Goal: Task Accomplishment & Management: Manage account settings

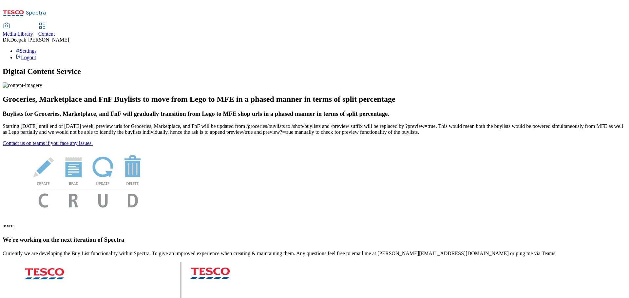
click at [55, 31] on span "Content" at bounding box center [46, 34] width 17 height 6
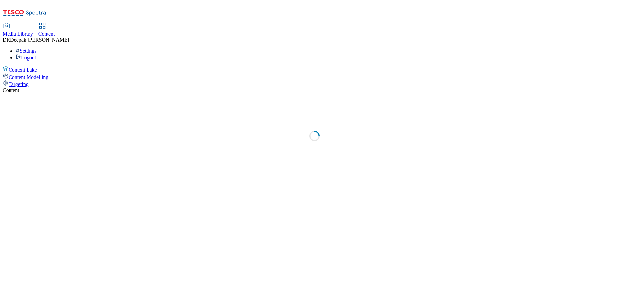
select select "ghs-uk"
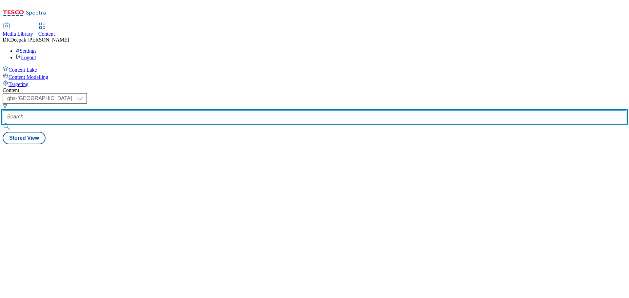
click at [145, 110] on input "text" at bounding box center [314, 116] width 623 height 13
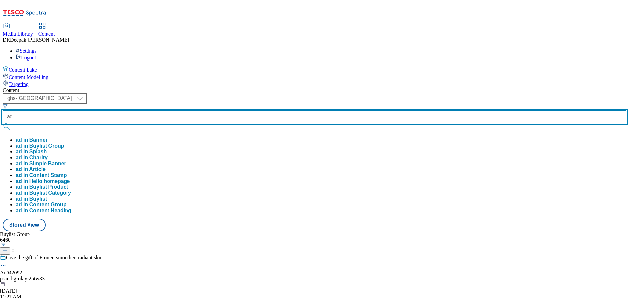
paste input "542494"
type input "ad542494"
click at [3, 123] on button "submit" at bounding box center [7, 126] width 9 height 7
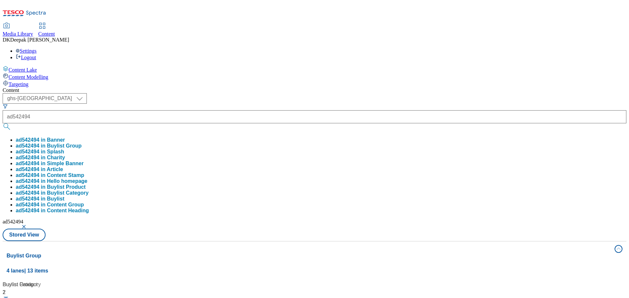
click at [34, 87] on div "Content Lake Content Modelling Targeting" at bounding box center [314, 77] width 623 height 22
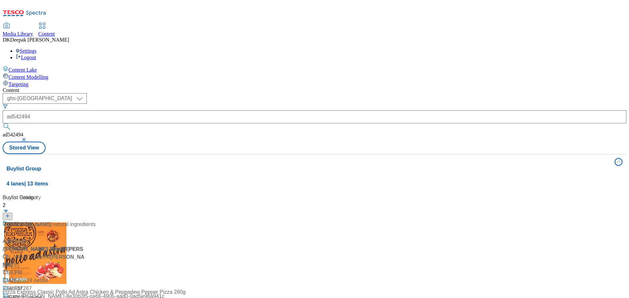
click at [84, 221] on div "Palm oil free Ad542494 / arla-flora-25tw34 / arla-flora-25tw34 Oct 7, 2025 7:58…" at bounding box center [44, 253] width 82 height 64
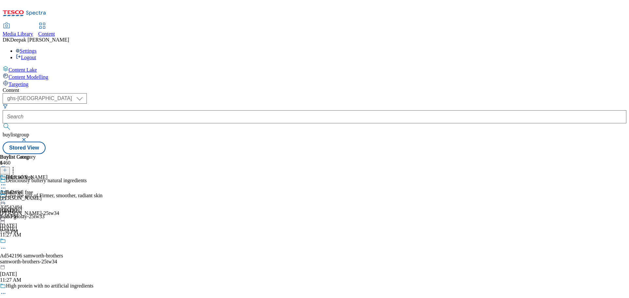
click at [7, 185] on icon at bounding box center [3, 188] width 7 height 7
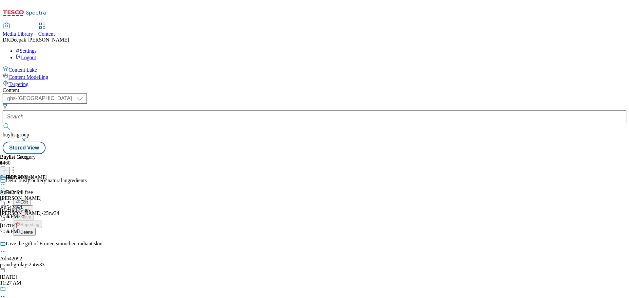
click at [30, 198] on button "Edit" at bounding box center [21, 202] width 17 height 8
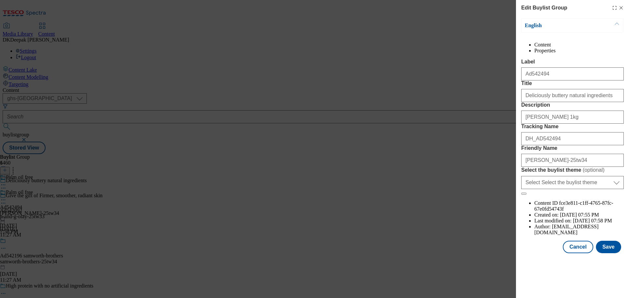
scroll to position [132, 0]
drag, startPoint x: 528, startPoint y: 123, endPoint x: 507, endPoint y: 121, distance: 21.4
click at [507, 121] on div "Edit Buylist Group English Content Properties Label Ad542494 Title Deliciously …" at bounding box center [314, 149] width 629 height 298
type input "Deliciously buttery natural ingredients"
click at [615, 253] on button "Save" at bounding box center [608, 247] width 25 height 12
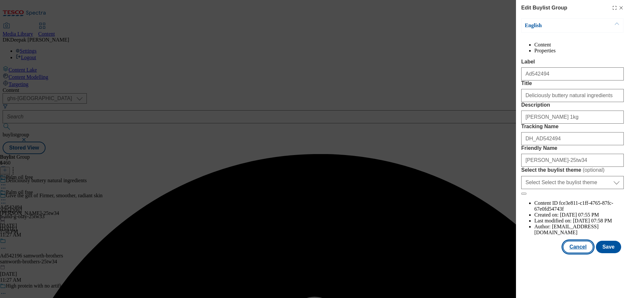
click at [579, 253] on button "Cancel" at bounding box center [577, 247] width 30 height 12
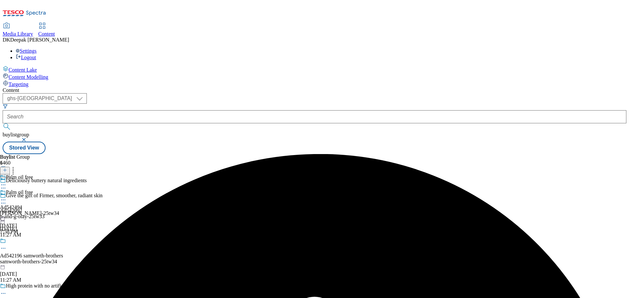
click at [59, 190] on div "Palm oil free Ad542494 arla-flora-25tw34 Oct 7, 2025 7:58 PM" at bounding box center [29, 212] width 59 height 45
click at [7, 197] on icon at bounding box center [3, 200] width 7 height 7
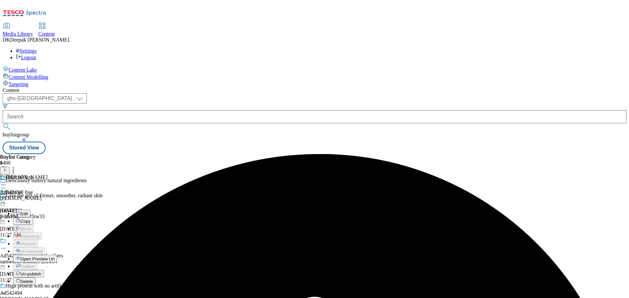
click at [30, 210] on button "Edit" at bounding box center [21, 214] width 17 height 8
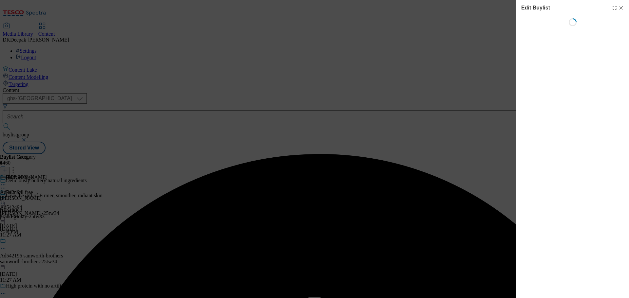
select select "tactical"
select select "supplier funded short term 1-3 weeks"
select select "dunnhumby"
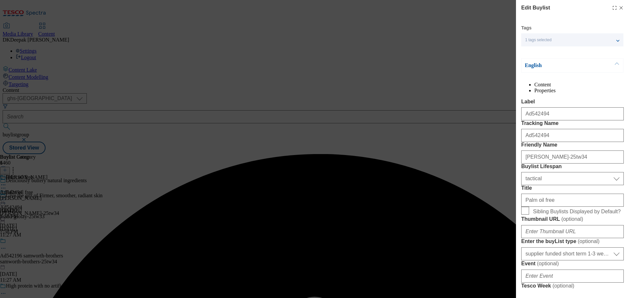
select select "Banner"
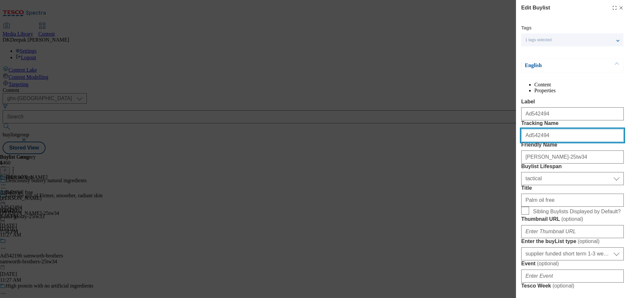
click at [526, 142] on input "Ad542494" at bounding box center [572, 135] width 102 height 13
type input "DH_AD542494"
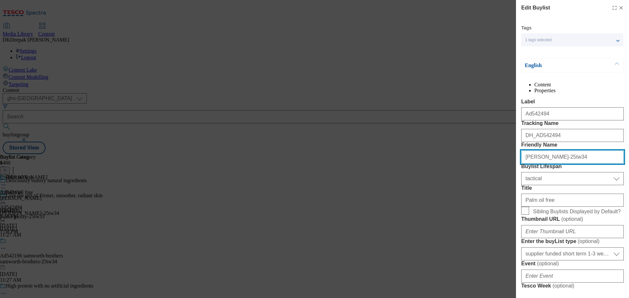
drag, startPoint x: 567, startPoint y: 194, endPoint x: 545, endPoint y: 193, distance: 22.0
click at [545, 164] on input "arla-flora-25tw34" at bounding box center [572, 157] width 102 height 13
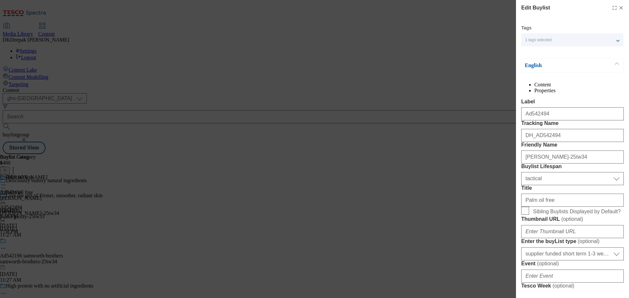
click at [470, 203] on div "Edit Buylist Tags 1 tags selected buylist English Content Properties Label Ad54…" at bounding box center [314, 149] width 629 height 298
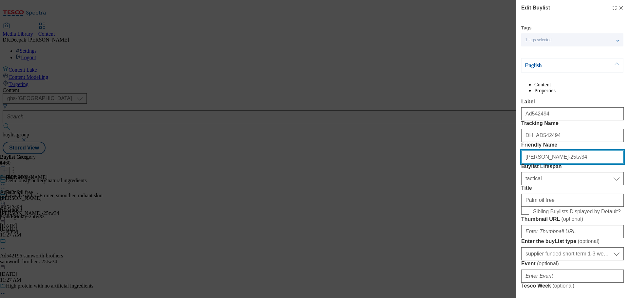
drag, startPoint x: 564, startPoint y: 193, endPoint x: 543, endPoint y: 190, distance: 21.5
click at [543, 164] on input "arla-flora-25tw34" at bounding box center [572, 157] width 102 height 13
click at [534, 164] on input "arla-flora-25tw34" at bounding box center [572, 157] width 102 height 13
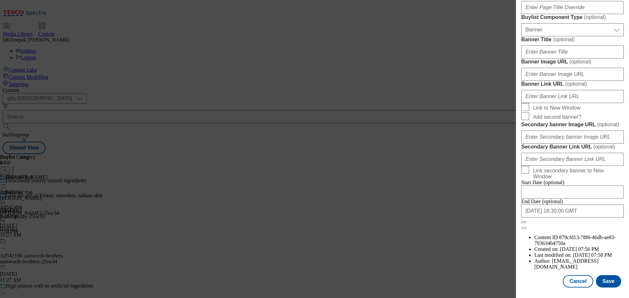
scroll to position [654, 0]
type input "arla"
click at [611, 282] on button "Save" at bounding box center [608, 281] width 25 height 12
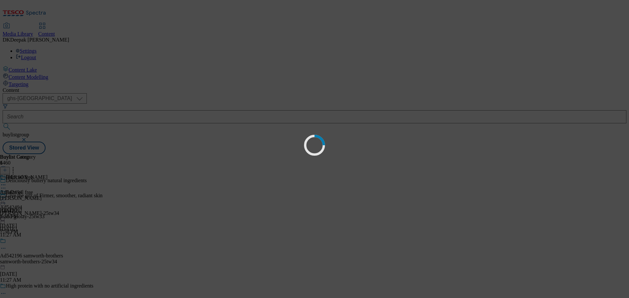
scroll to position [0, 0]
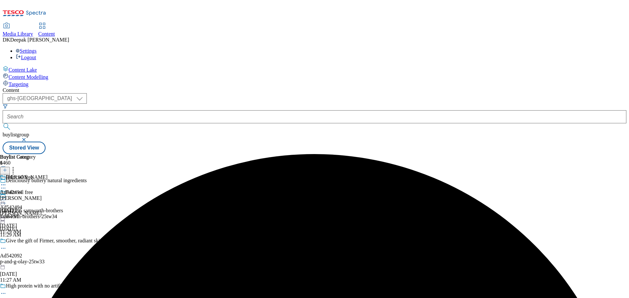
click at [47, 195] on div "arla-flora" at bounding box center [23, 198] width 47 height 6
click at [7, 197] on icon at bounding box center [3, 200] width 7 height 7
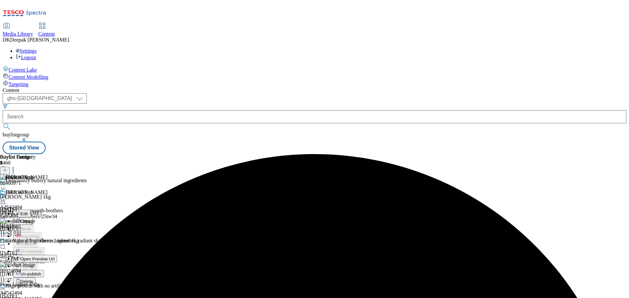
click at [30, 210] on button "Edit" at bounding box center [21, 214] width 17 height 8
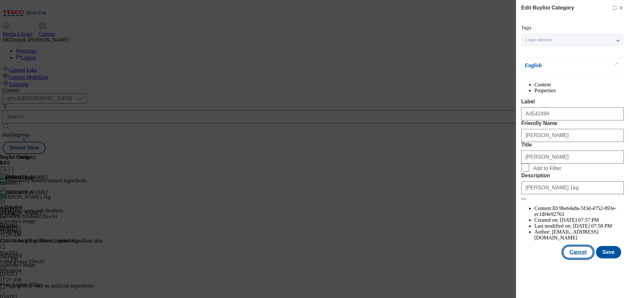
click at [578, 259] on button "Cancel" at bounding box center [577, 252] width 30 height 12
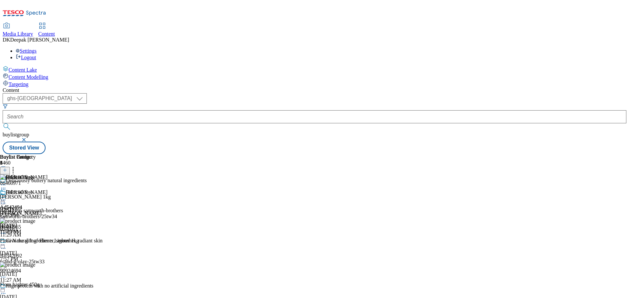
click at [7, 197] on icon at bounding box center [3, 200] width 7 height 7
click at [54, 257] on span "Open Preview Url" at bounding box center [37, 259] width 34 height 5
click at [7, 197] on icon at bounding box center [3, 200] width 7 height 7
click at [41, 272] on span "Un-publish" at bounding box center [30, 274] width 21 height 5
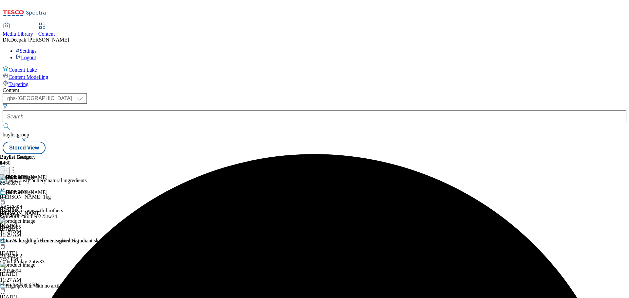
click at [7, 197] on icon at bounding box center [3, 200] width 7 height 7
click at [42, 249] on span "Un-preview" at bounding box center [31, 251] width 22 height 5
click at [7, 197] on icon at bounding box center [3, 200] width 7 height 7
click at [36, 242] on span "Preview" at bounding box center [27, 244] width 15 height 5
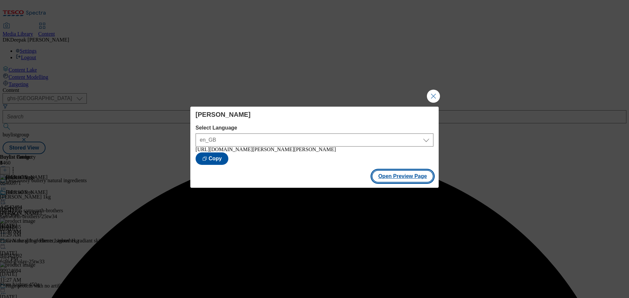
click at [415, 182] on button "Open Preview Page" at bounding box center [403, 176] width 62 height 12
click at [432, 97] on button "Close Modal" at bounding box center [433, 96] width 13 height 13
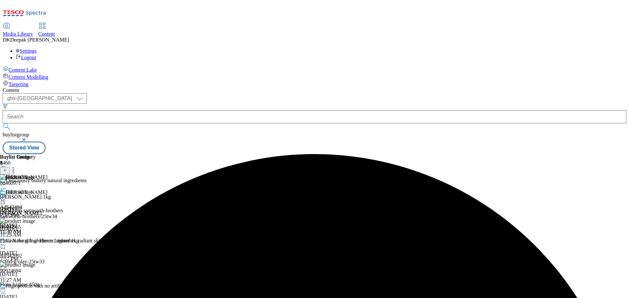
click at [2, 200] on circle at bounding box center [1, 200] width 1 height 1
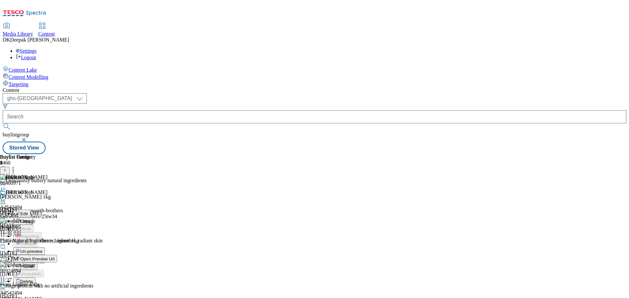
click at [35, 264] on span "Publish" at bounding box center [27, 266] width 14 height 5
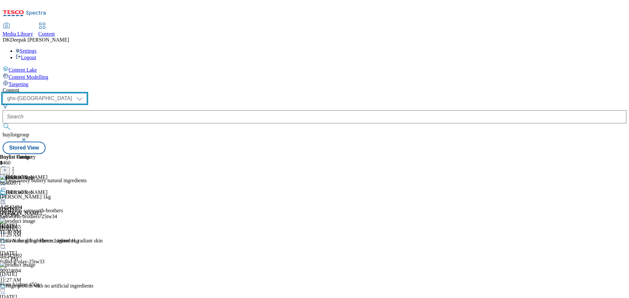
click at [87, 93] on select "ghs-roi ghs-uk" at bounding box center [45, 98] width 84 height 10
select select "ghs-roi"
click at [85, 93] on select "ghs-roi ghs-uk" at bounding box center [45, 98] width 84 height 10
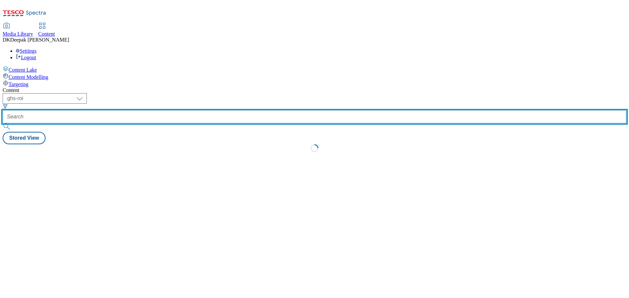
click at [153, 110] on input "text" at bounding box center [314, 116] width 623 height 13
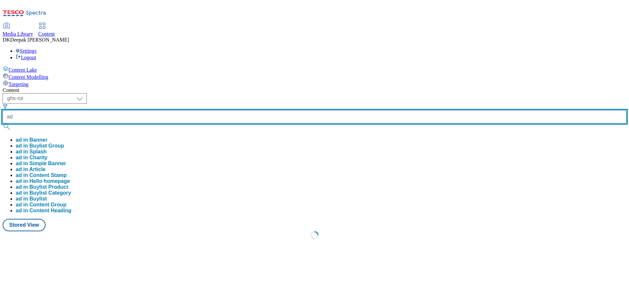
paste input "542565"
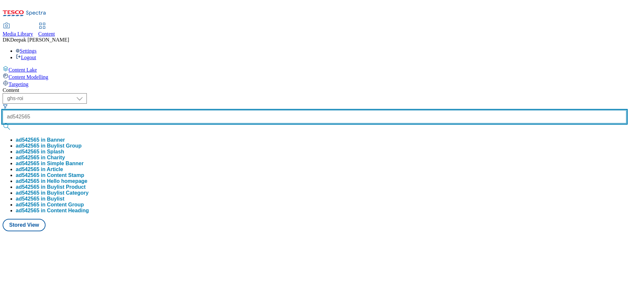
type input "ad542565"
click at [3, 123] on button "submit" at bounding box center [7, 126] width 9 height 7
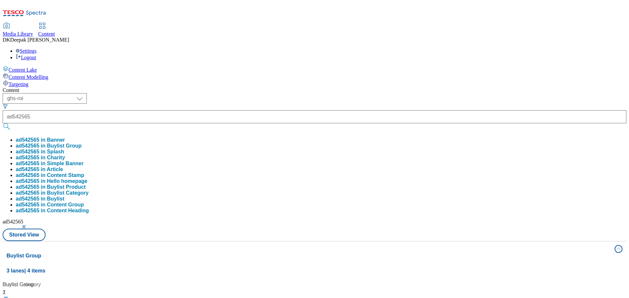
click at [41, 87] on div "Content Lake Content Modelling Targeting" at bounding box center [314, 77] width 623 height 22
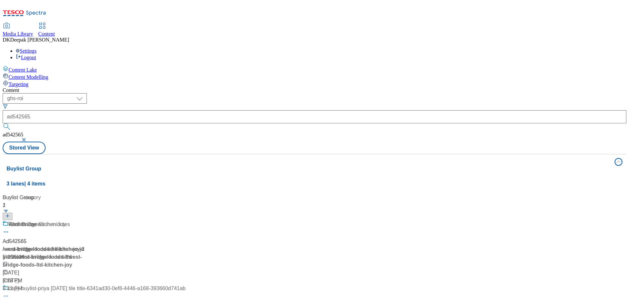
click at [159, 246] on div "/ west-bridge-foods-ltd-kitchen-joy-25tw36 / west-bridge-foods-ltd" at bounding box center [94, 254] width 183 height 16
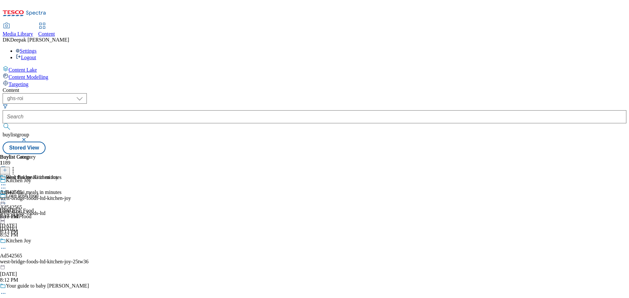
click at [7, 245] on icon at bounding box center [3, 248] width 7 height 7
click at [30, 258] on button "Edit" at bounding box center [21, 262] width 17 height 8
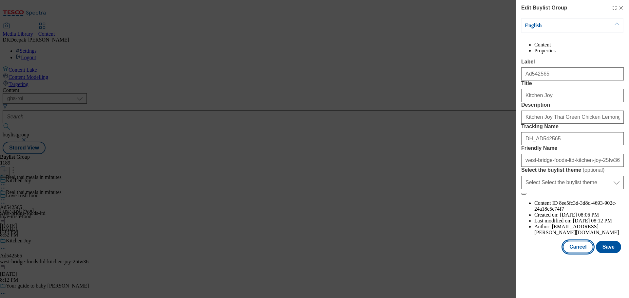
click at [579, 253] on button "Cancel" at bounding box center [577, 247] width 30 height 12
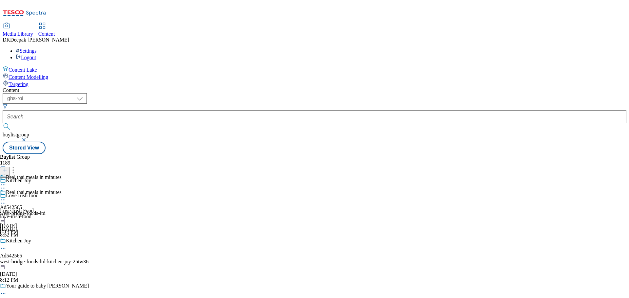
click at [62, 190] on div "Real thai meals in minutes Ad542565 west-bridge-foods-ltd Oct 7, 2025 8:13 PM" at bounding box center [31, 212] width 62 height 45
click at [7, 197] on icon at bounding box center [3, 200] width 7 height 7
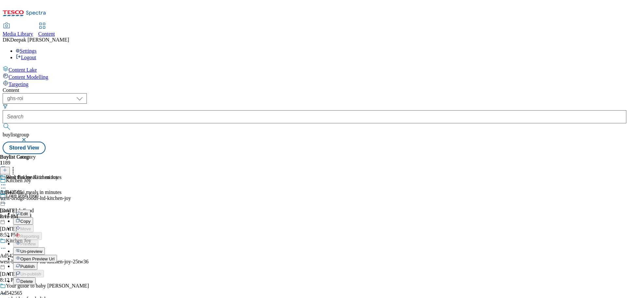
click at [30, 210] on button "Edit" at bounding box center [21, 214] width 17 height 8
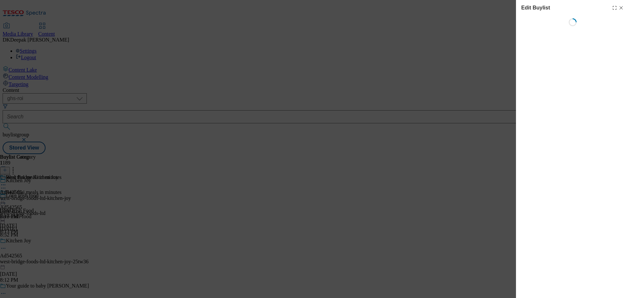
select select "tactical"
select select "supplier funded short term 1-3 weeks"
select select "dunnhumby"
select select "Banner"
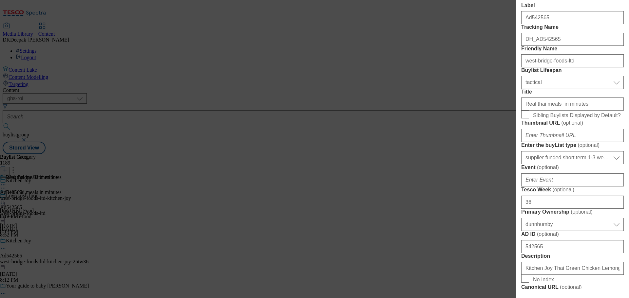
scroll to position [98, 0]
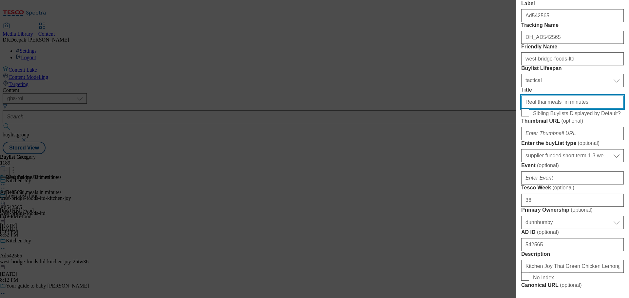
click at [552, 109] on input "Real thai meals in minutes" at bounding box center [572, 102] width 102 height 13
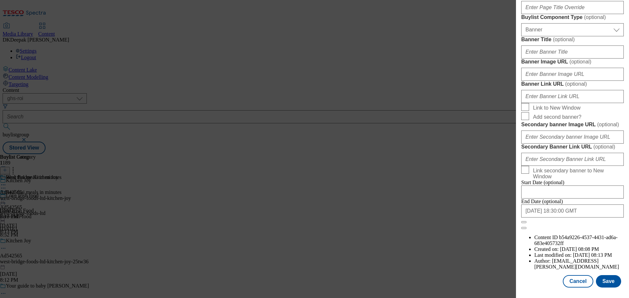
scroll to position [654, 0]
type input "Real thai meals in minutes"
click at [607, 283] on button "Save" at bounding box center [608, 281] width 25 height 12
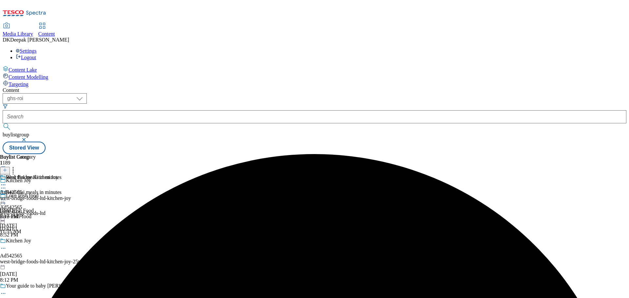
click at [71, 195] on div "west-bridge-foods-ltd-kitchen-joy" at bounding box center [35, 198] width 71 height 6
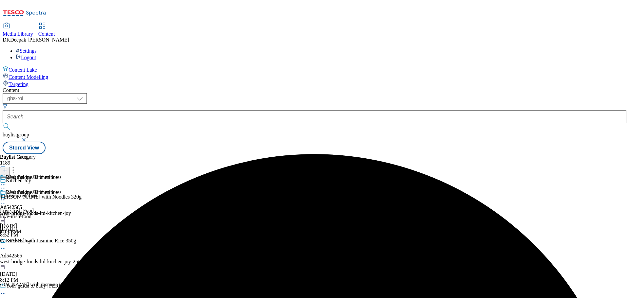
click at [6, 200] on circle at bounding box center [5, 200] width 1 height 1
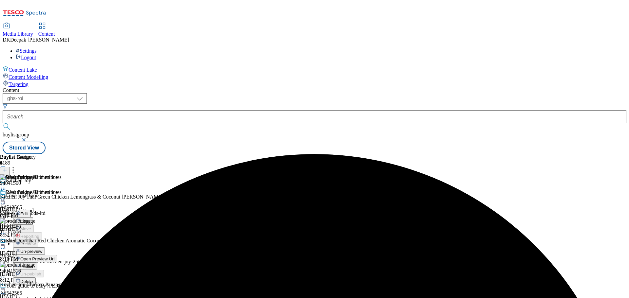
click at [30, 210] on button "Edit" at bounding box center [21, 214] width 17 height 8
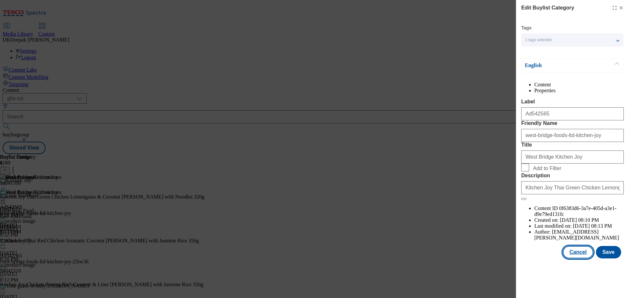
click at [581, 259] on button "Cancel" at bounding box center [577, 252] width 30 height 12
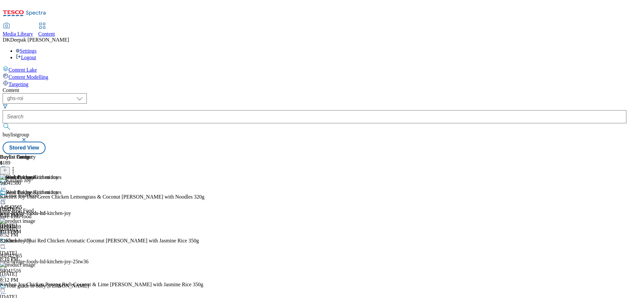
click at [2, 200] on circle at bounding box center [1, 200] width 1 height 1
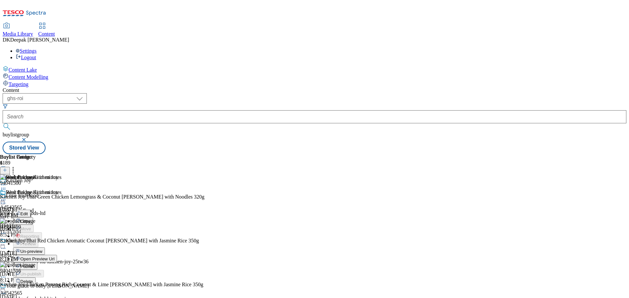
click at [54, 257] on span "Open Preview Url" at bounding box center [37, 259] width 34 height 5
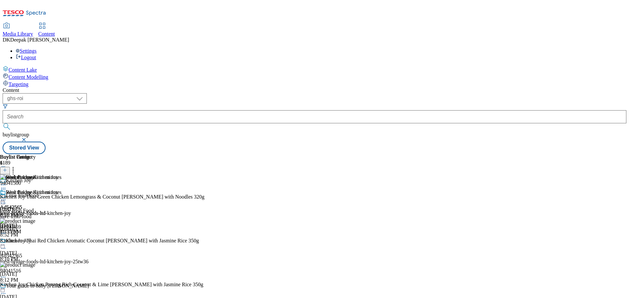
click at [7, 197] on icon at bounding box center [3, 200] width 7 height 7
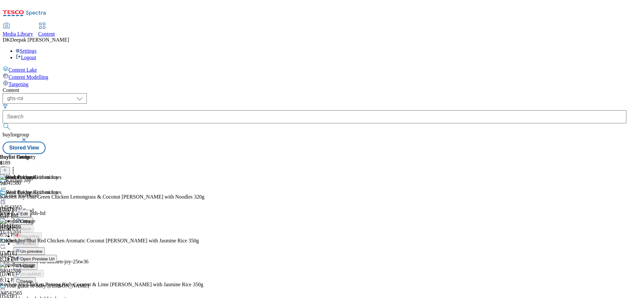
click at [42, 249] on span "Un-preview" at bounding box center [31, 251] width 22 height 5
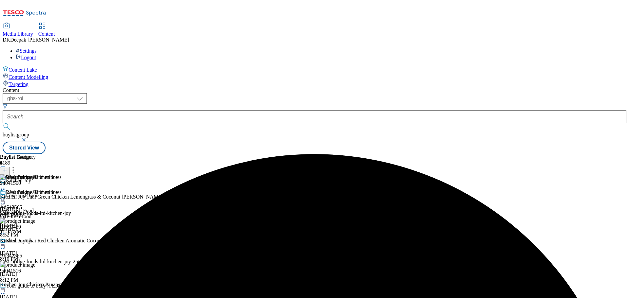
click at [2, 200] on circle at bounding box center [1, 200] width 1 height 1
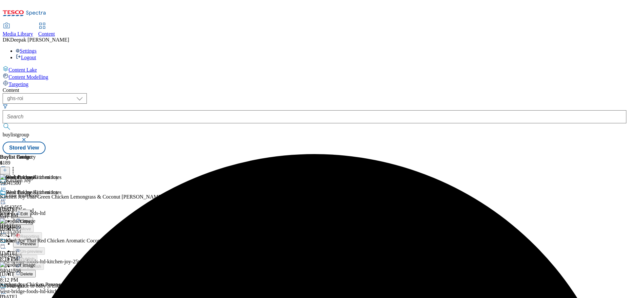
click at [36, 242] on span "Preview" at bounding box center [27, 244] width 15 height 5
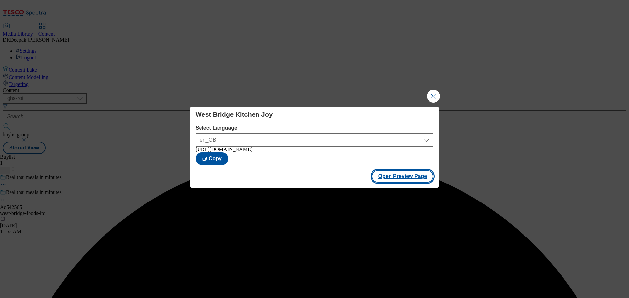
click at [403, 178] on button "Open Preview Page" at bounding box center [403, 176] width 62 height 12
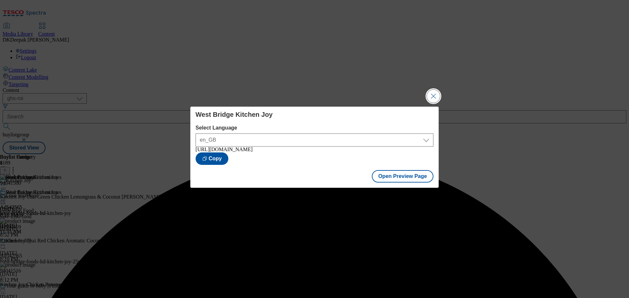
click at [431, 97] on button "Close Modal" at bounding box center [433, 96] width 13 height 13
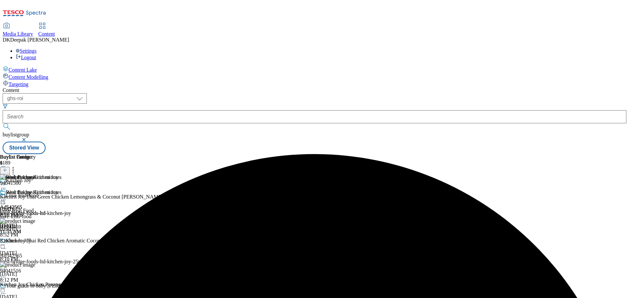
click at [7, 197] on icon at bounding box center [3, 200] width 7 height 7
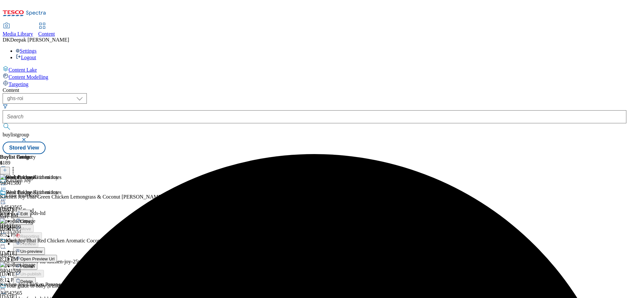
click at [35, 264] on span "Publish" at bounding box center [27, 266] width 14 height 5
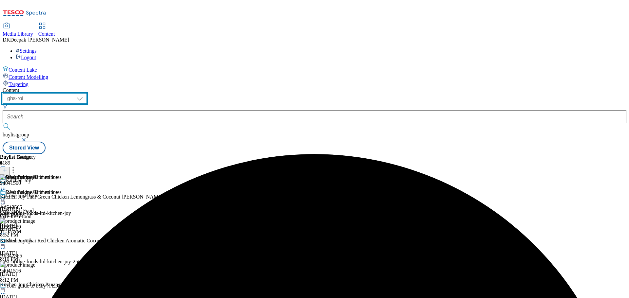
click at [87, 93] on select "ghs-roi ghs-uk" at bounding box center [45, 98] width 84 height 10
select select "ghs-uk"
click at [85, 93] on select "ghs-roi ghs-uk" at bounding box center [45, 98] width 84 height 10
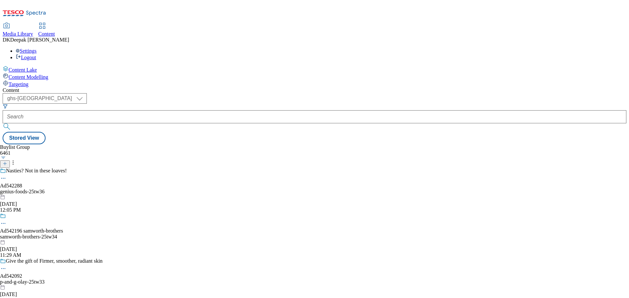
click at [7, 161] on icon at bounding box center [5, 163] width 5 height 5
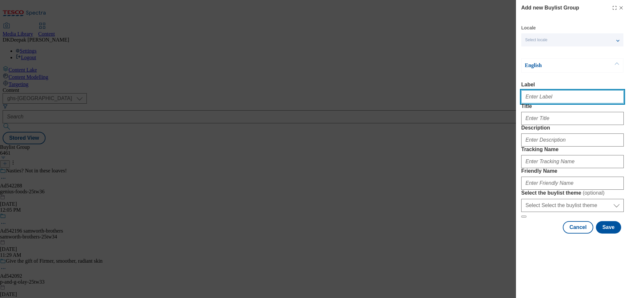
click at [549, 103] on input "Label" at bounding box center [572, 96] width 102 height 13
paste input "Ad542500"
type input "Ad542500"
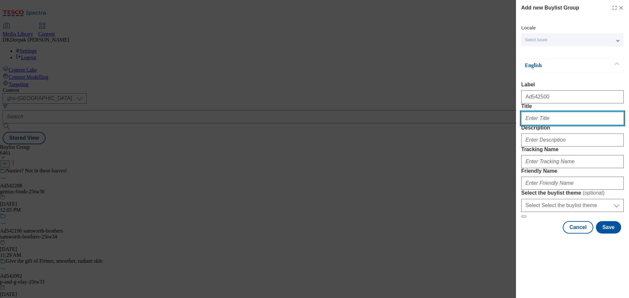
click at [550, 125] on input "Title" at bounding box center [572, 118] width 102 height 13
paste input "Deliciously buttery natural ingredients"
type input "Deliciously buttery natural ingredients"
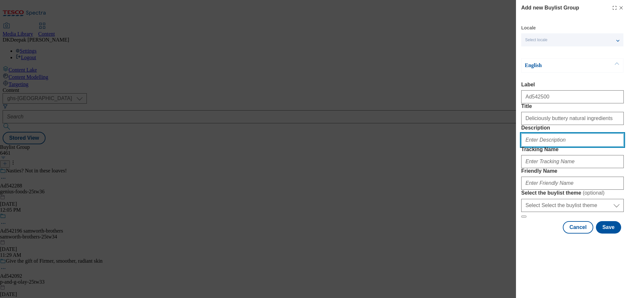
click at [544, 147] on input "Description" at bounding box center [572, 140] width 102 height 13
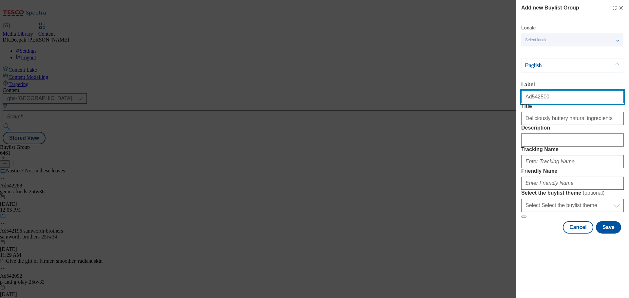
click at [535, 99] on input "Ad542500" at bounding box center [572, 96] width 102 height 13
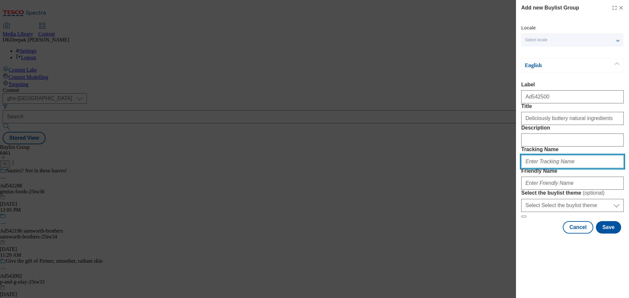
click at [540, 168] on input "Tracking Name" at bounding box center [572, 161] width 102 height 13
paste input "Ad542500"
type input "DH_AD542500"
click at [574, 168] on input "DH_AD542500" at bounding box center [572, 161] width 102 height 13
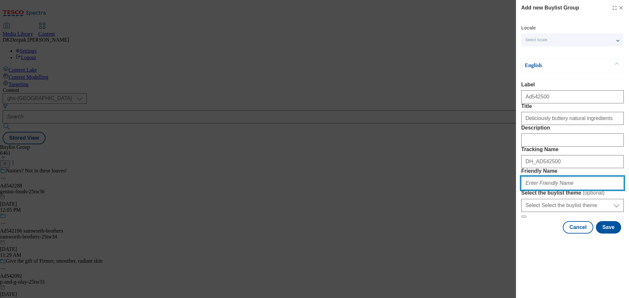
click at [561, 190] on input "Friendly Name" at bounding box center [572, 183] width 102 height 13
paste input "flora-food-"
click at [564, 190] on input "flora-food-" at bounding box center [572, 183] width 102 height 13
drag, startPoint x: 560, startPoint y: 230, endPoint x: 511, endPoint y: 233, distance: 48.5
click at [511, 233] on div "Add new Buylist Group Locale Select locale English Welsh English Label Ad542500…" at bounding box center [314, 149] width 629 height 298
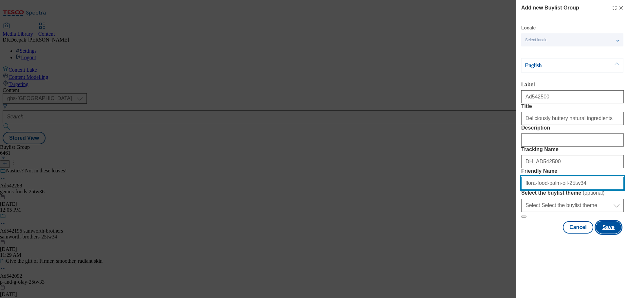
type input "flora-food-palm-oil-25tw34"
click at [604, 234] on button "Save" at bounding box center [608, 227] width 25 height 12
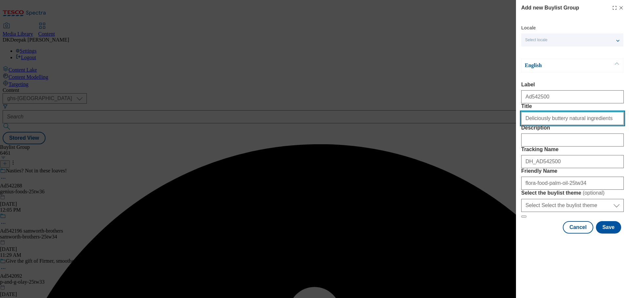
drag, startPoint x: 596, startPoint y: 133, endPoint x: 597, endPoint y: 138, distance: 5.3
click at [596, 125] on input "Deliciously buttery natural ingredients" at bounding box center [572, 118] width 102 height 13
type input "Deliciously buttery natural ingredients"
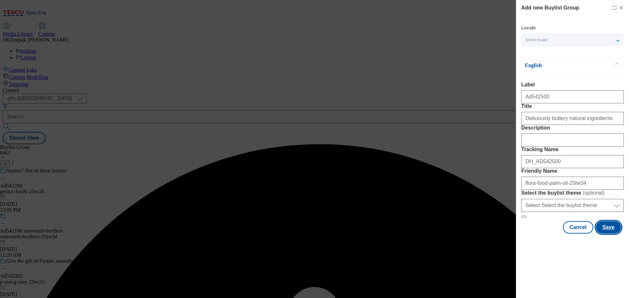
click at [604, 234] on button "Save" at bounding box center [608, 227] width 25 height 12
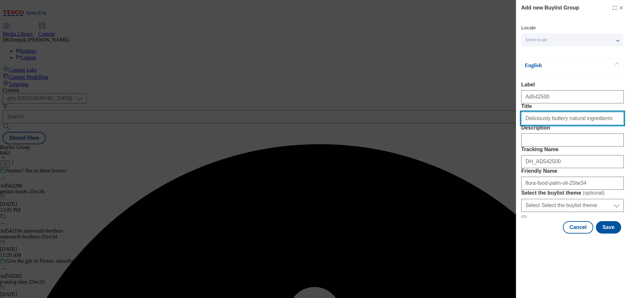
click at [610, 125] on input "Deliciously buttery natural ingredients" at bounding box center [572, 118] width 102 height 13
click at [524, 125] on input "Deliciously buttery natural ingredients" at bounding box center [572, 118] width 102 height 13
type input "Deliciously buttery natural ingredients"
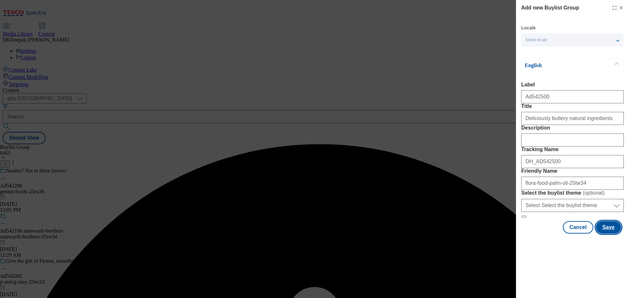
click at [608, 234] on button "Save" at bounding box center [608, 227] width 25 height 12
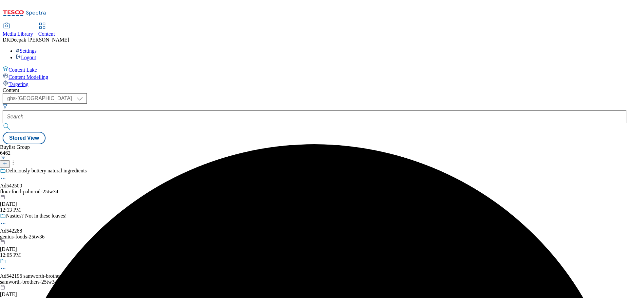
click at [124, 189] on div "flora-food-palm-oil-25tw34" at bounding box center [62, 192] width 124 height 6
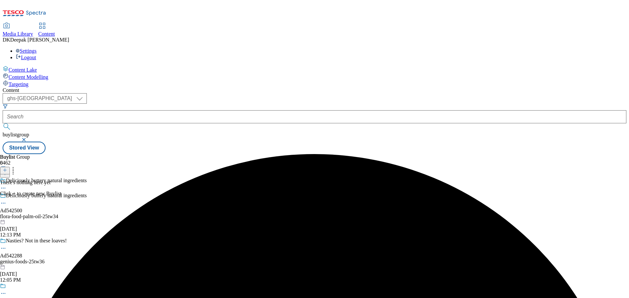
click at [7, 168] on icon at bounding box center [5, 170] width 5 height 5
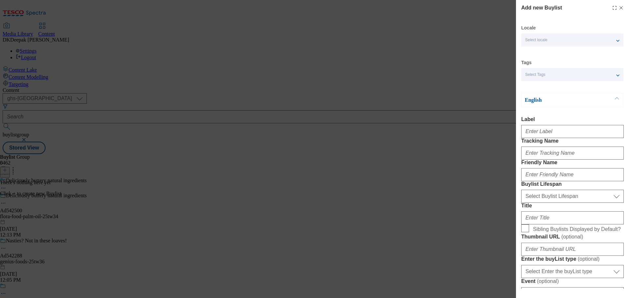
click at [433, 117] on div "Add new Buylist Locale Select locale English Welsh Tags Select Tags fnf marketp…" at bounding box center [314, 149] width 629 height 298
click at [555, 135] on input "Label" at bounding box center [572, 131] width 102 height 13
paste input "Ad542500"
type input "Ad542500"
click at [539, 160] on input "Tracking Name" at bounding box center [572, 153] width 102 height 13
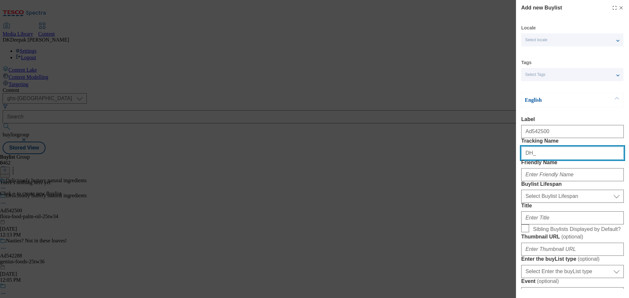
paste input "Ad542500"
type input "DH_AD542500"
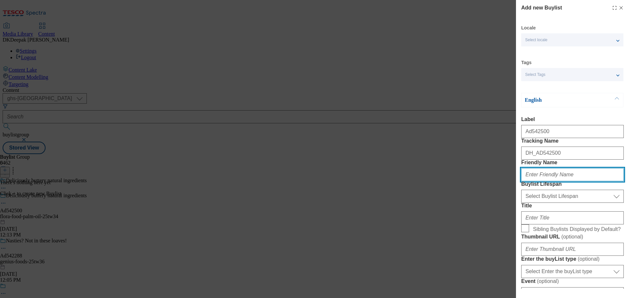
click at [543, 181] on input "Friendly Name" at bounding box center [572, 174] width 102 height 13
type input "flora-food"
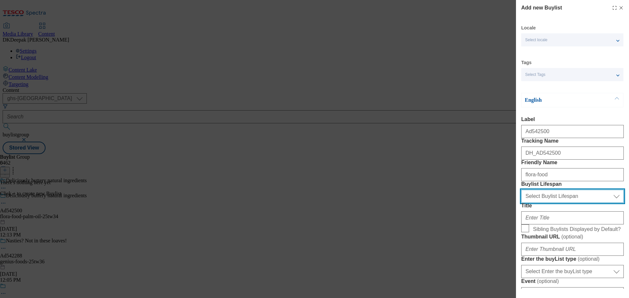
click at [557, 203] on select "Select Buylist Lifespan evergreen seasonal tactical" at bounding box center [572, 196] width 102 height 13
select select "tactical"
click at [521, 203] on select "Select Buylist Lifespan evergreen seasonal tactical" at bounding box center [572, 196] width 102 height 13
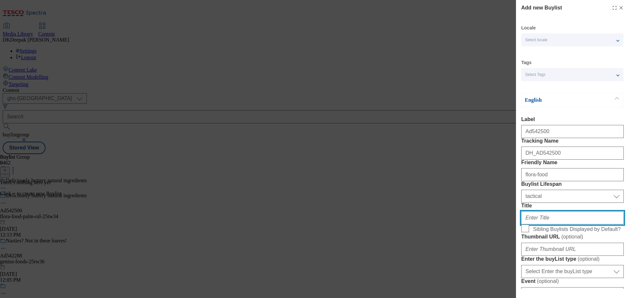
click at [546, 225] on input "Title" at bounding box center [572, 218] width 102 height 13
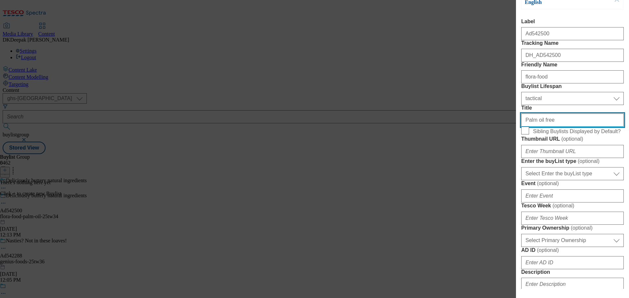
scroll to position [98, 0]
type input "Palm oil free"
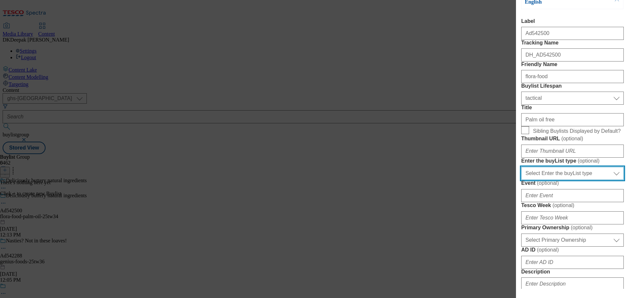
click at [561, 180] on select "Select Enter the buyList type event supplier funded long term >4 weeks supplier…" at bounding box center [572, 173] width 102 height 13
select select "supplier funded short term 1-3 weeks"
click at [521, 180] on select "Select Enter the buyList type event supplier funded long term >4 weeks supplier…" at bounding box center [572, 173] width 102 height 13
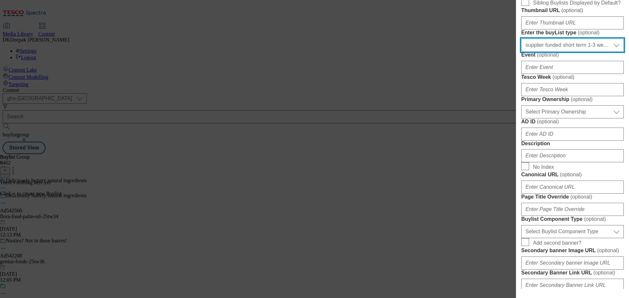
scroll to position [229, 0]
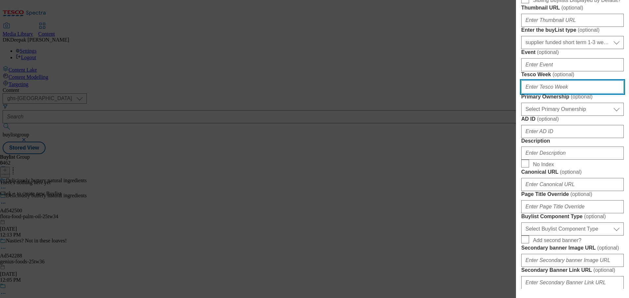
click at [544, 94] on input "Tesco Week ( optional )" at bounding box center [572, 87] width 102 height 13
type input "34"
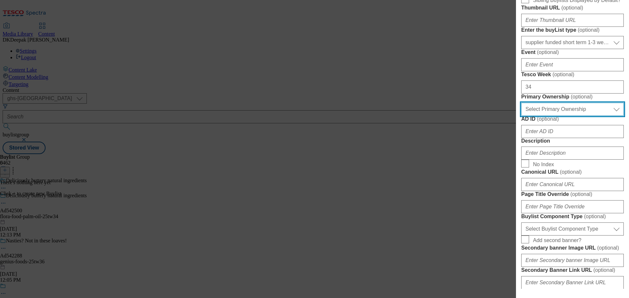
click at [550, 116] on select "Select Primary Ownership tesco dunnhumby" at bounding box center [572, 109] width 102 height 13
select select "dunnhumby"
click at [521, 116] on select "Select Primary Ownership tesco dunnhumby" at bounding box center [572, 109] width 102 height 13
click at [434, 111] on div "Add new Buylist Locale Select locale English Welsh Tags Select Tags fnf marketp…" at bounding box center [314, 149] width 629 height 298
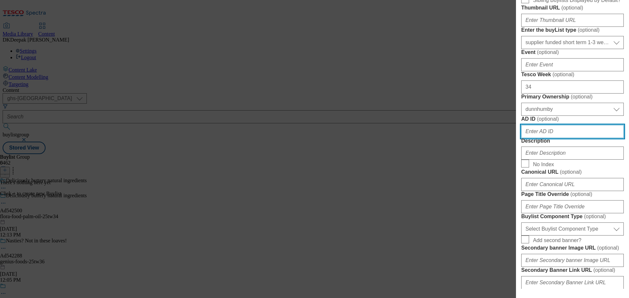
click at [536, 138] on input "AD ID ( optional )" at bounding box center [572, 131] width 102 height 13
paste input "Ad542500"
drag, startPoint x: 528, startPoint y: 249, endPoint x: 517, endPoint y: 247, distance: 12.0
click at [517, 247] on div "Add new Buylist Locale Select locale English Welsh Tags Select Tags fnf marketp…" at bounding box center [572, 144] width 113 height 289
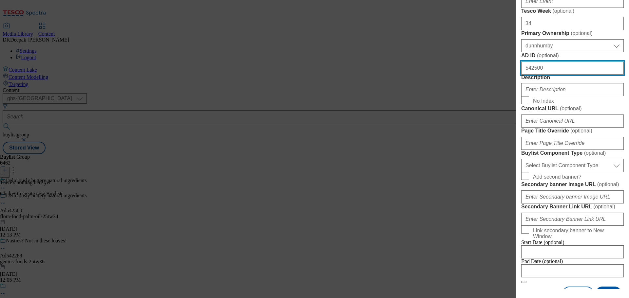
scroll to position [295, 0]
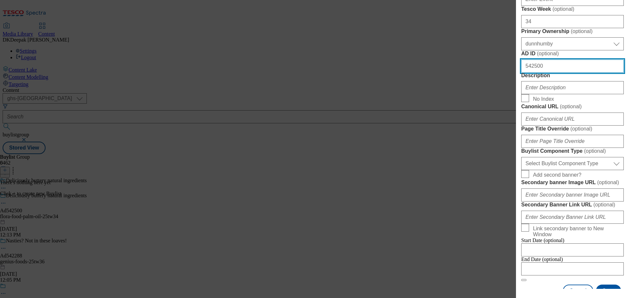
type input "542500"
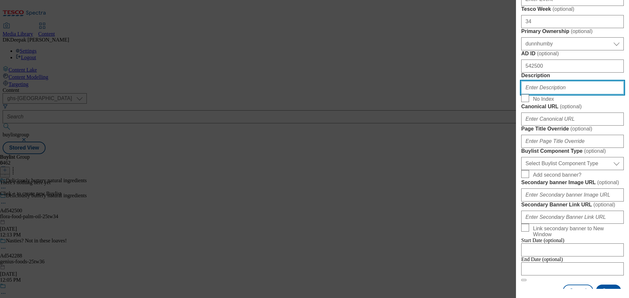
click at [544, 94] on input "Description" at bounding box center [572, 87] width 102 height 13
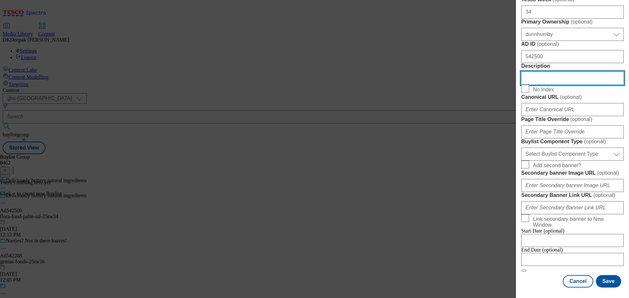
scroll to position [393, 0]
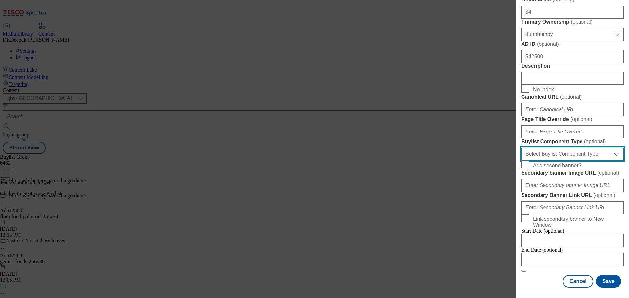
click at [548, 161] on select "Select Buylist Component Type Banner Competition Header Meal" at bounding box center [572, 154] width 102 height 13
select select "Banner"
click at [521, 161] on select "Select Buylist Component Type Banner Competition Header Meal" at bounding box center [572, 154] width 102 height 13
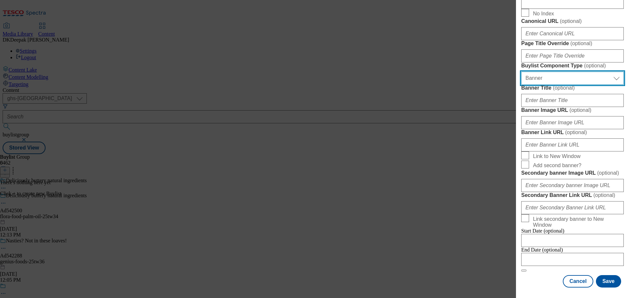
scroll to position [660, 0]
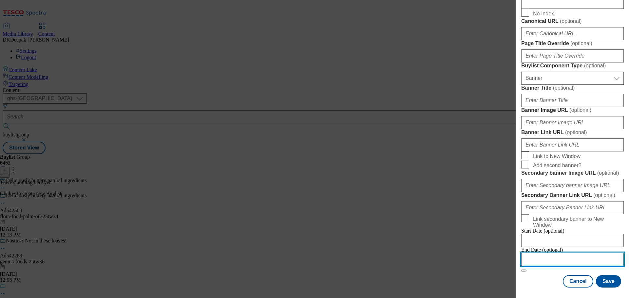
click at [547, 253] on input "Modal" at bounding box center [572, 259] width 102 height 13
select select "2025"
select select "October"
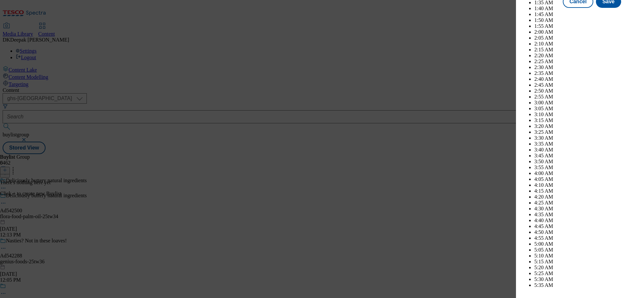
scroll to position [1763, 0]
select select "2026"
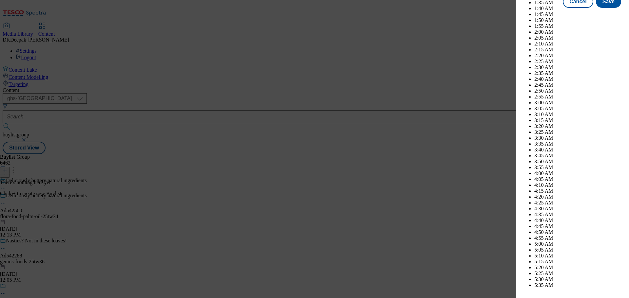
select select "January"
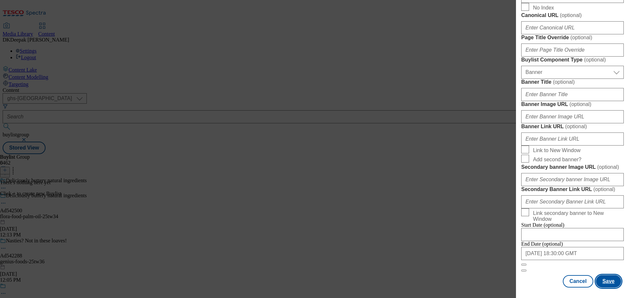
click at [604, 288] on button "Save" at bounding box center [608, 281] width 25 height 12
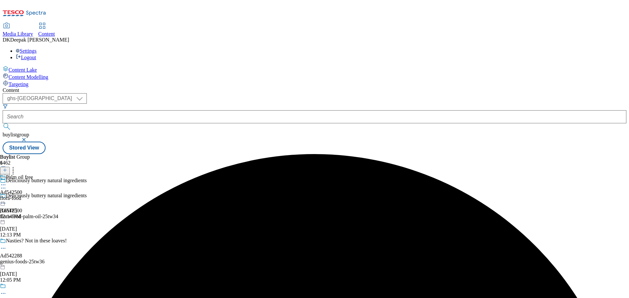
click at [33, 195] on div "flora-food" at bounding box center [16, 198] width 33 height 6
click at [10, 167] on button at bounding box center [5, 171] width 10 height 8
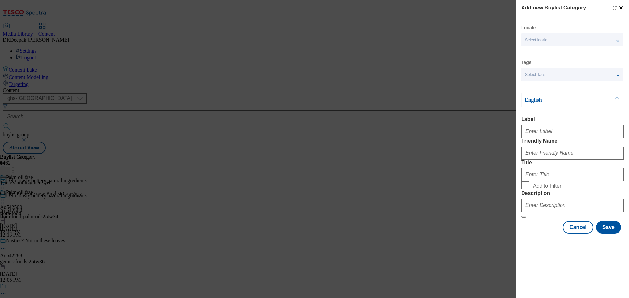
drag, startPoint x: 482, startPoint y: 100, endPoint x: 523, endPoint y: 118, distance: 44.7
click at [482, 100] on div "Add new Buylist Category Locale Select locale English Welsh Tags Select Tags fn…" at bounding box center [314, 149] width 629 height 298
click at [537, 131] on input "Label" at bounding box center [572, 131] width 102 height 13
paste input "Ad542500"
type input "Ad542500"
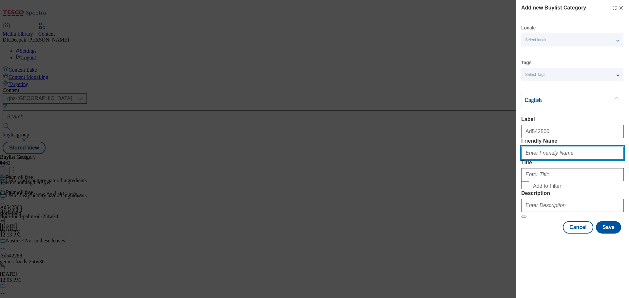
click at [554, 160] on input "Friendly Name" at bounding box center [572, 153] width 102 height 13
type input "flora-food-palm-oil"
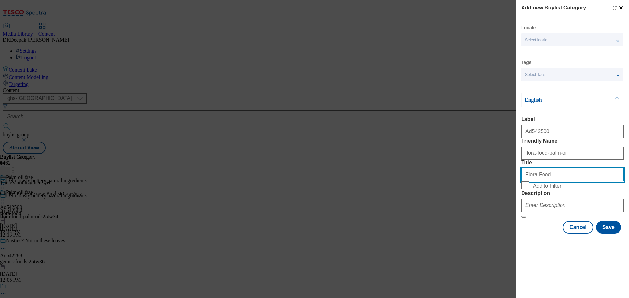
type input "Flora Food"
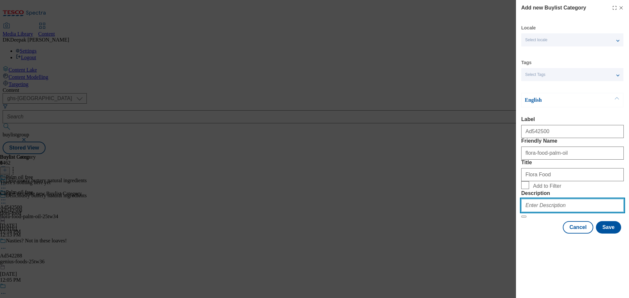
click at [557, 212] on input "Description" at bounding box center [572, 205] width 102 height 13
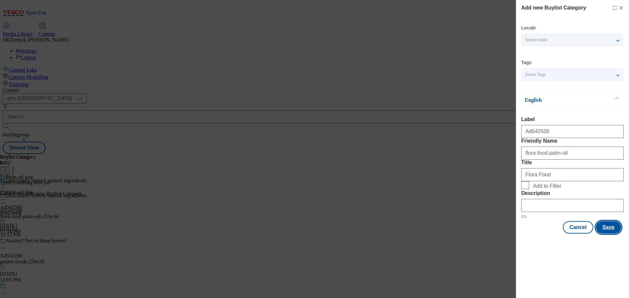
click at [607, 234] on button "Save" at bounding box center [608, 227] width 25 height 12
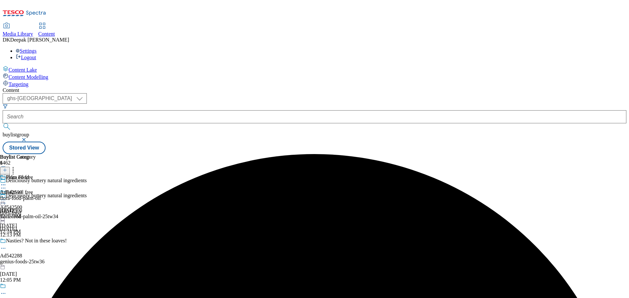
click at [41, 195] on div "flora-food-palm-oil" at bounding box center [20, 198] width 41 height 6
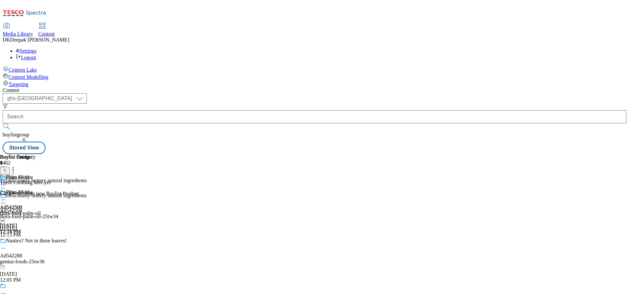
click at [7, 168] on icon at bounding box center [5, 170] width 5 height 5
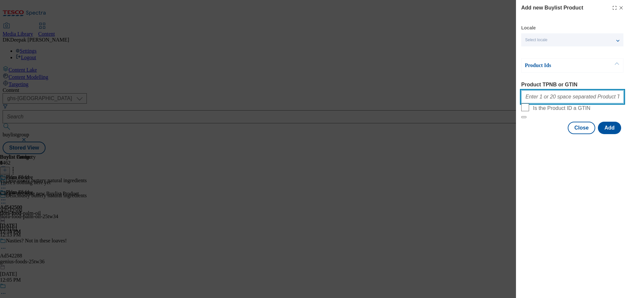
click at [551, 96] on input "Product TPNB or GTIN" at bounding box center [572, 96] width 102 height 13
paste input "86460971 86460965 90924694, 86460971 86460965 90924694"
type input "86460971 86460965 90924694, 86460971 86460965 90924694"
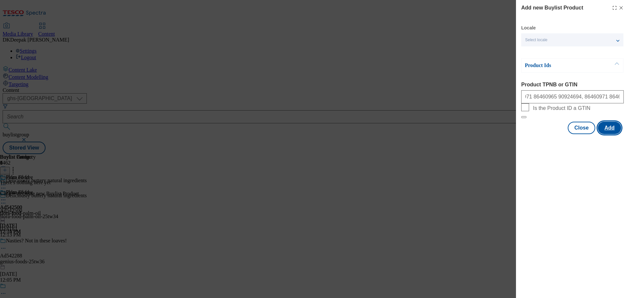
scroll to position [0, 0]
click at [618, 134] on button "Add" at bounding box center [609, 128] width 23 height 12
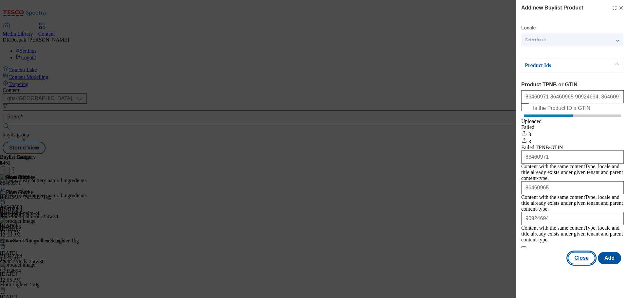
click at [582, 253] on button "Close" at bounding box center [581, 258] width 28 height 12
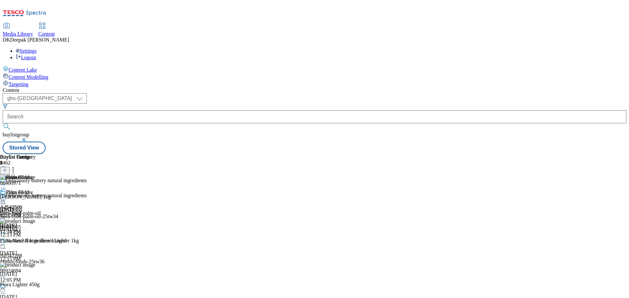
click at [2, 200] on circle at bounding box center [1, 200] width 1 height 1
click at [36, 242] on span "Preview" at bounding box center [27, 244] width 15 height 5
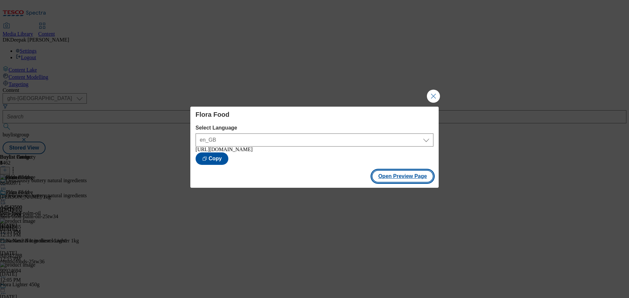
click at [403, 179] on button "Open Preview Page" at bounding box center [403, 176] width 62 height 12
click at [432, 97] on button "Close Modal" at bounding box center [433, 96] width 13 height 13
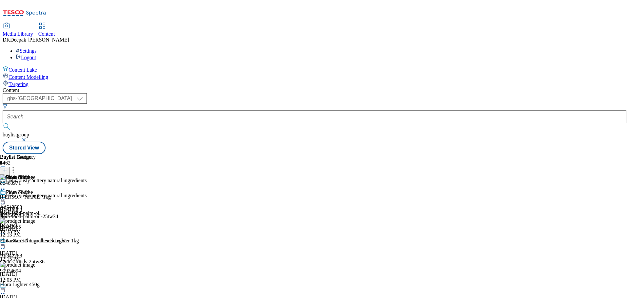
click at [7, 197] on icon at bounding box center [3, 200] width 7 height 7
click at [30, 210] on button "Edit" at bounding box center [21, 214] width 17 height 8
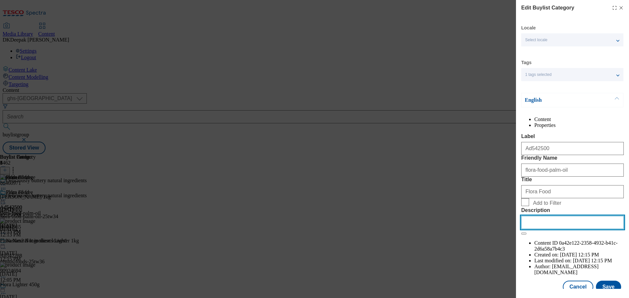
click at [554, 229] on input "Description" at bounding box center [572, 222] width 102 height 13
paste input "Flora Buttery Spread with Natural Ingredients 1KG"
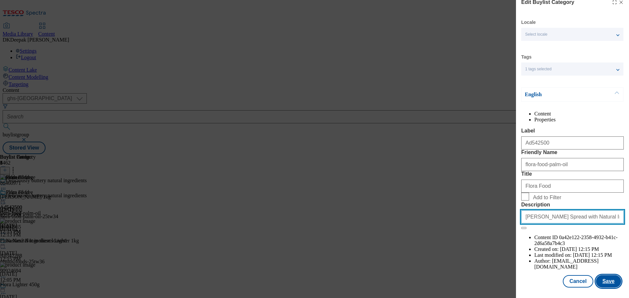
type input "Flora Buttery Spread with Natural Ingredients 1KG"
click at [599, 280] on button "Save" at bounding box center [608, 281] width 25 height 12
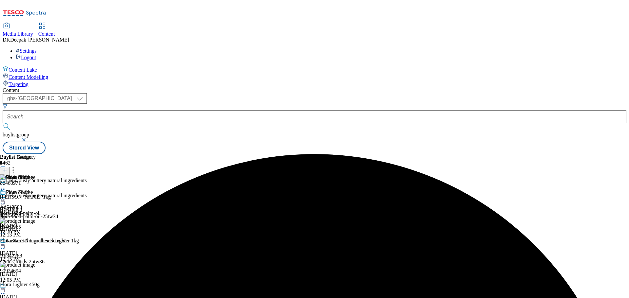
click at [7, 197] on icon at bounding box center [3, 200] width 7 height 7
click at [30, 210] on button "Edit" at bounding box center [21, 214] width 17 height 8
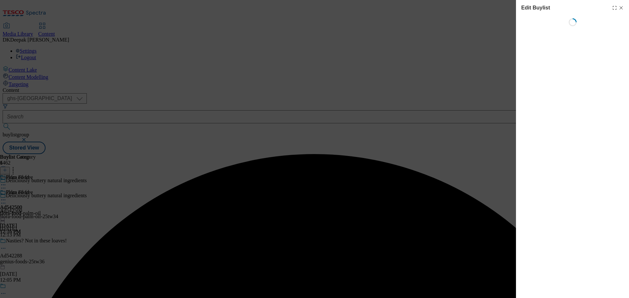
select select "tactical"
select select "supplier funded short term 1-3 weeks"
select select "dunnhumby"
select select "Banner"
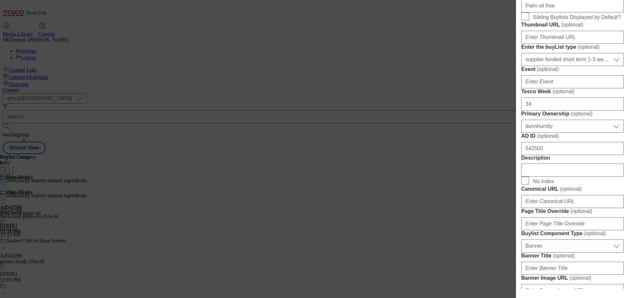
scroll to position [360, 0]
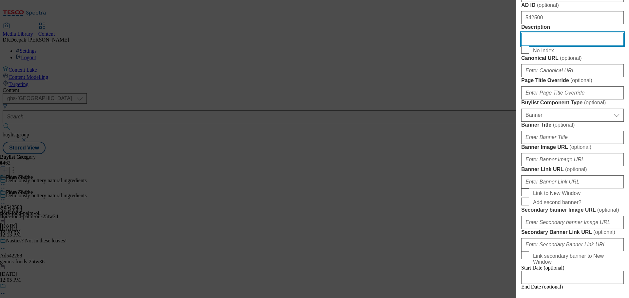
click at [541, 46] on input "Description" at bounding box center [572, 39] width 102 height 13
paste input "Flora Buttery Spread with Natural Ingredients 1KG"
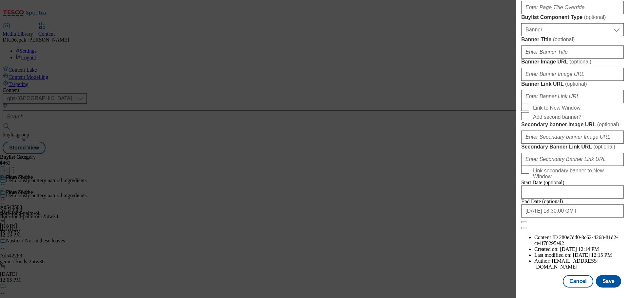
scroll to position [689, 0]
type input "Flora Buttery Spread with Natural Ingredients 1KG"
click at [605, 284] on button "Save" at bounding box center [608, 281] width 25 height 12
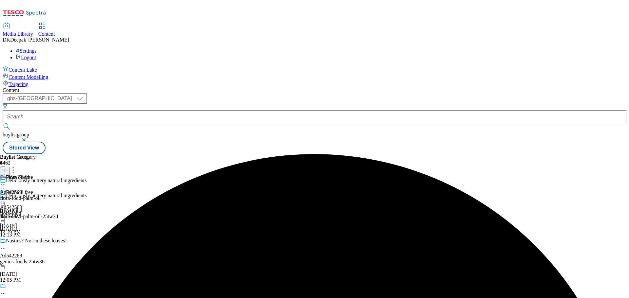
click at [7, 200] on icon at bounding box center [3, 203] width 7 height 7
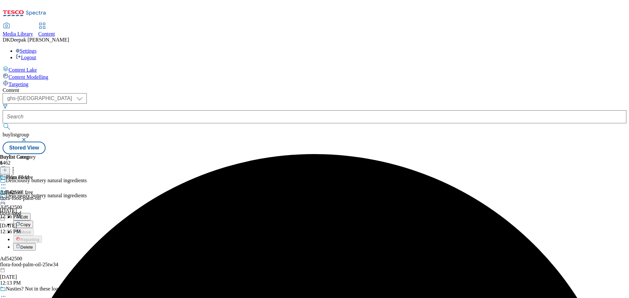
click at [30, 213] on button "Edit" at bounding box center [21, 217] width 17 height 8
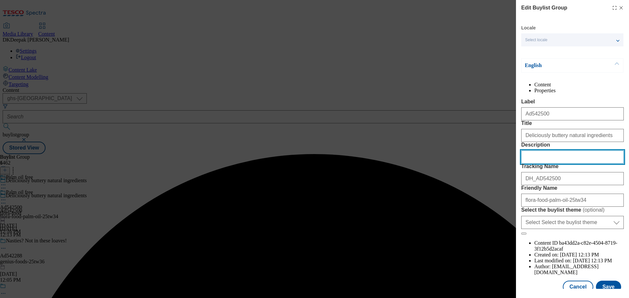
click at [559, 164] on input "Description" at bounding box center [572, 157] width 102 height 13
paste input "Flora Buttery Spread with Natural Ingredients 1KG"
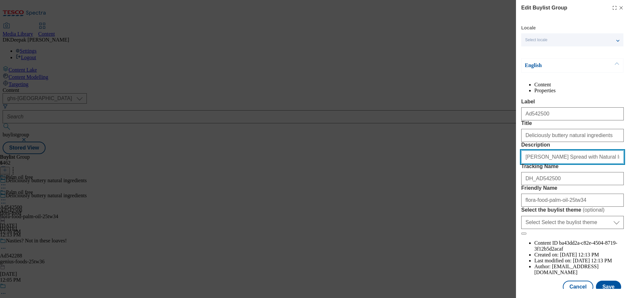
scroll to position [36, 0]
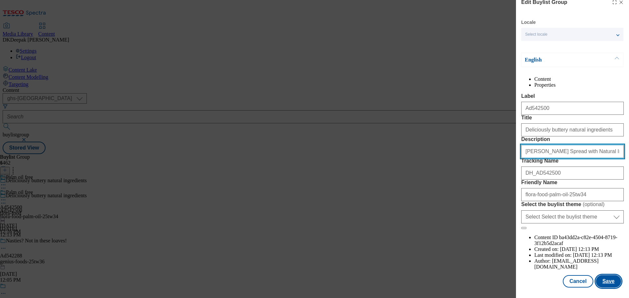
type input "Flora Buttery Spread with Natural Ingredients 1KG"
click at [604, 281] on button "Save" at bounding box center [608, 281] width 25 height 12
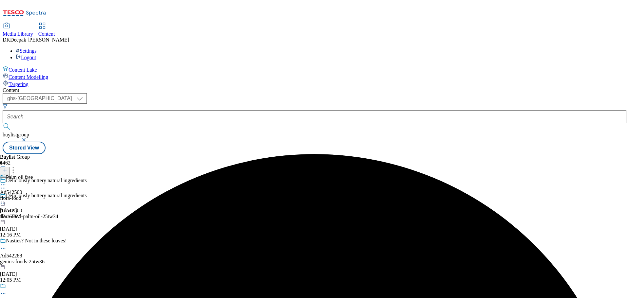
click at [33, 175] on div "Palm oil free Ad542500 flora-food Oct 8, 2025 12:16 PM" at bounding box center [16, 197] width 33 height 45
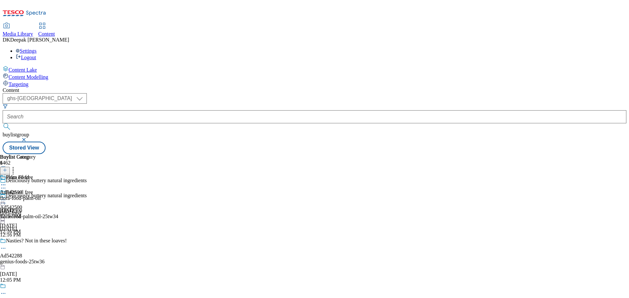
click at [7, 171] on icon at bounding box center [5, 173] width 5 height 5
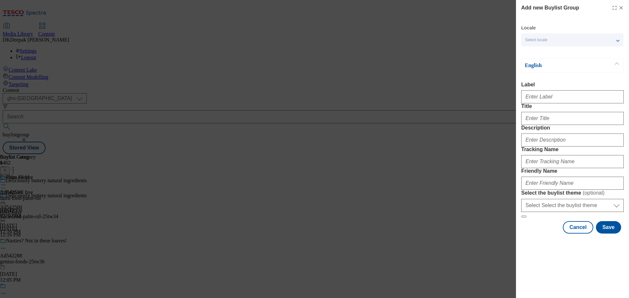
drag, startPoint x: 477, startPoint y: 99, endPoint x: 484, endPoint y: 99, distance: 6.5
click at [477, 99] on div "Add new Buylist Group Locale Select locale English Welsh English Label Title De…" at bounding box center [314, 149] width 629 height 298
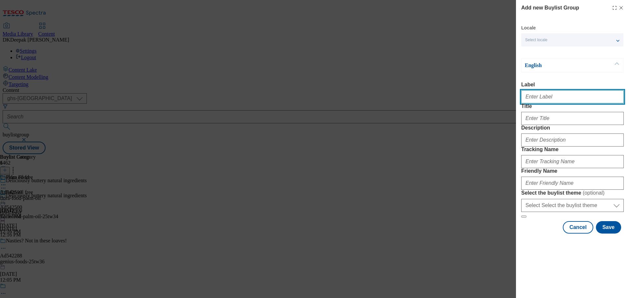
click at [544, 102] on input "Label" at bounding box center [572, 96] width 102 height 13
paste input "Ad542502"
type input "Ad542502"
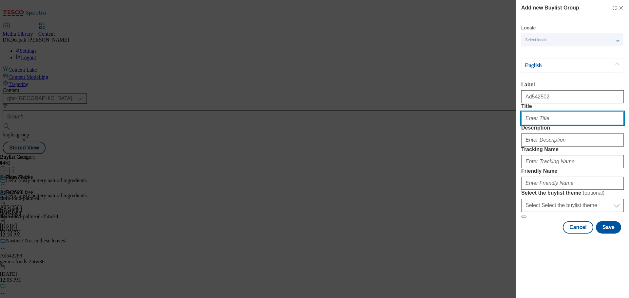
click at [561, 125] on input "Title" at bounding box center [572, 118] width 102 height 13
paste input "Deliciously buttery natural ingredients"
click at [523, 125] on input "Deliciously buttery natural ingredients" at bounding box center [572, 118] width 102 height 13
type input "Deliciously buttery natural ingredients"
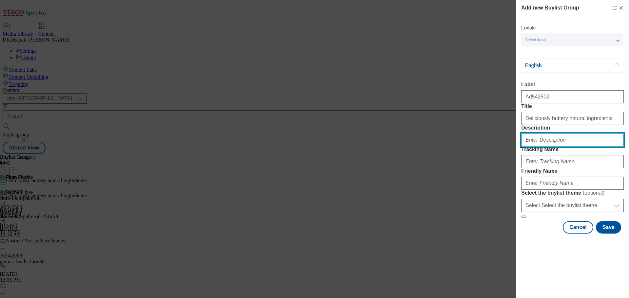
click at [539, 147] on input "Description" at bounding box center [572, 140] width 102 height 13
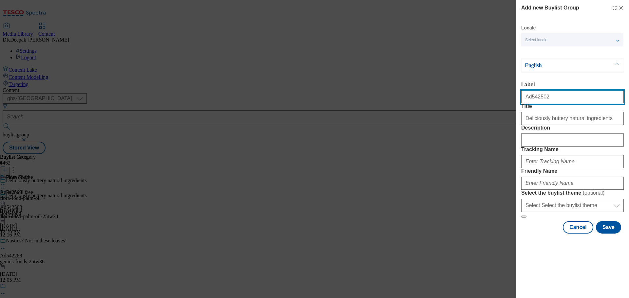
click at [533, 99] on input "Ad542502" at bounding box center [572, 96] width 102 height 13
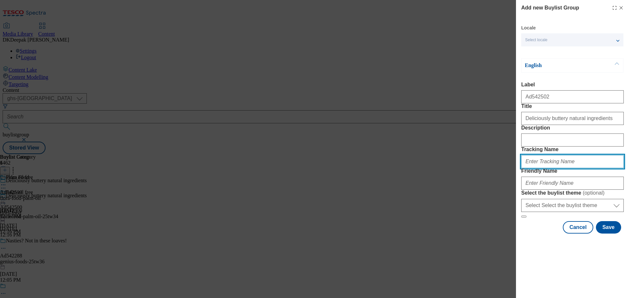
click at [541, 168] on input "Tracking Name" at bounding box center [572, 161] width 102 height 13
paste input "Ad542502"
type input "DH_AD542502"
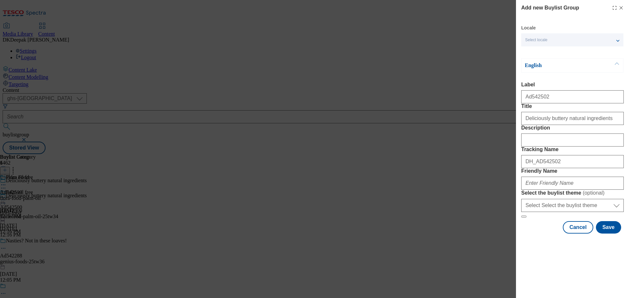
drag, startPoint x: 42, startPoint y: 220, endPoint x: 142, endPoint y: 223, distance: 100.2
click at [48, 222] on div "Add new Buylist Group Locale Select locale English Welsh English Label Ad542502…" at bounding box center [314, 149] width 629 height 298
click at [533, 190] on input "Friendly Name" at bounding box center [572, 183] width 102 height 13
paste input "flora-food-"
click at [539, 190] on input "flora-food-" at bounding box center [572, 183] width 102 height 13
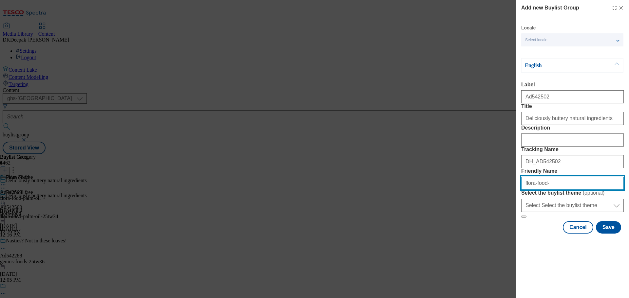
click at [539, 190] on input "flora-food-" at bounding box center [572, 183] width 102 height 13
type input "flora-palm-oil-25tw34"
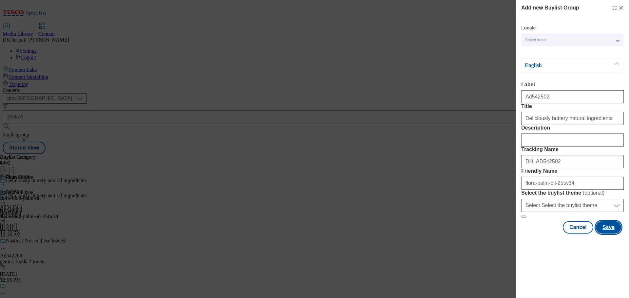
click at [600, 234] on button "Save" at bounding box center [608, 227] width 25 height 12
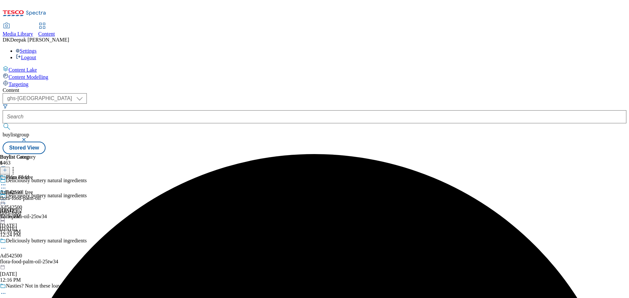
click at [124, 214] on div "flora-palm-oil-25tw34" at bounding box center [62, 217] width 124 height 6
click at [7, 168] on icon at bounding box center [5, 170] width 5 height 5
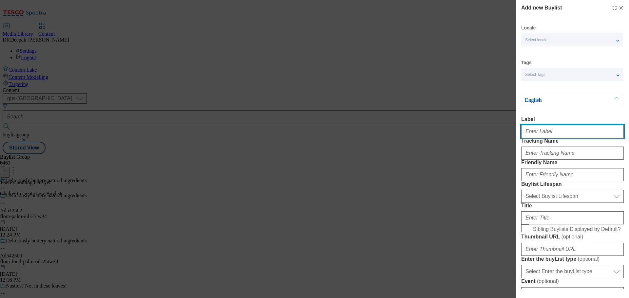
click at [582, 133] on input "Label" at bounding box center [572, 131] width 102 height 13
paste input "Ad542502"
type input "Ad542502"
click at [416, 105] on div "Add new Buylist Locale Select locale English Welsh Tags Select Tags fnf marketp…" at bounding box center [314, 149] width 629 height 298
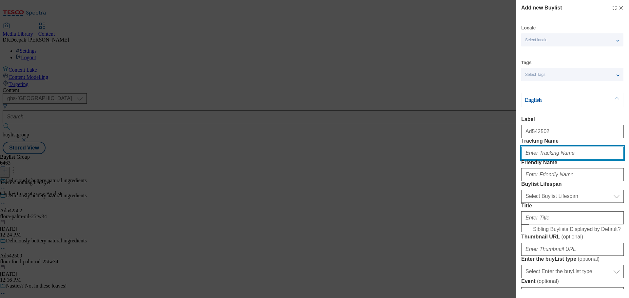
click at [556, 160] on input "Tracking Name" at bounding box center [572, 153] width 102 height 13
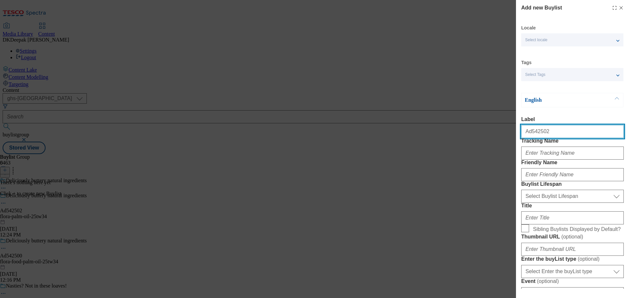
drag, startPoint x: 546, startPoint y: 132, endPoint x: 473, endPoint y: 132, distance: 72.7
click at [473, 132] on div "Add new Buylist Locale Select locale English Welsh Tags Select Tags fnf marketp…" at bounding box center [314, 149] width 629 height 298
drag, startPoint x: 520, startPoint y: 134, endPoint x: 505, endPoint y: 134, distance: 14.7
click at [505, 134] on div "Add new Buylist Locale Select locale English Welsh Tags Select Tags fnf marketp…" at bounding box center [314, 149] width 629 height 298
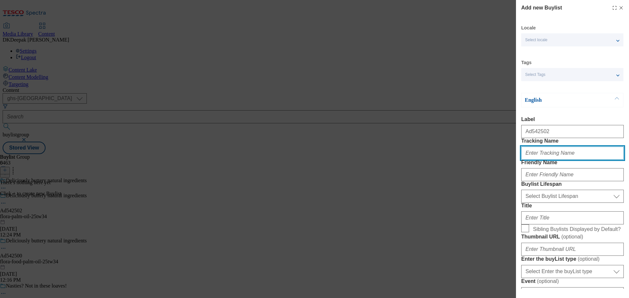
click at [540, 160] on input "Tracking Name" at bounding box center [572, 153] width 102 height 13
paste input "Ad542502"
type input "DH_AD542502"
click at [549, 181] on div "Modal" at bounding box center [572, 174] width 102 height 16
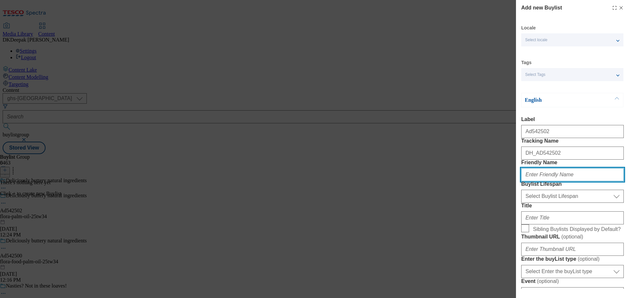
click at [546, 181] on input "Friendly Name" at bounding box center [572, 174] width 102 height 13
type input "flora"
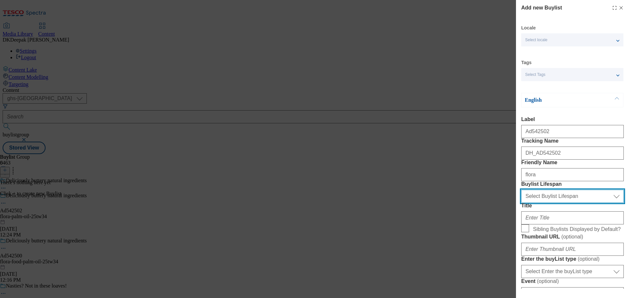
click at [565, 203] on select "Select Buylist Lifespan evergreen seasonal tactical" at bounding box center [572, 196] width 102 height 13
select select "tactical"
click at [521, 203] on select "Select Buylist Lifespan evergreen seasonal tactical" at bounding box center [572, 196] width 102 height 13
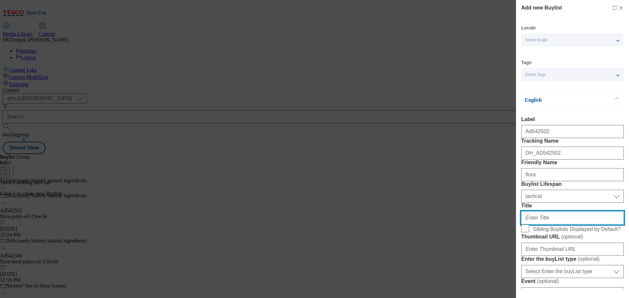
click at [547, 225] on input "Title" at bounding box center [572, 218] width 102 height 13
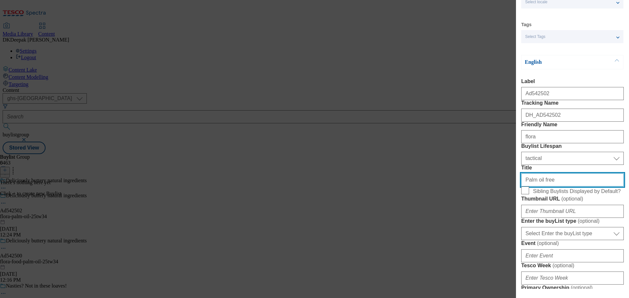
scroll to position [98, 0]
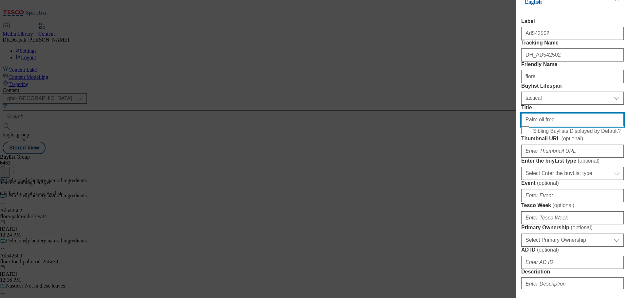
type input "Palm oil free"
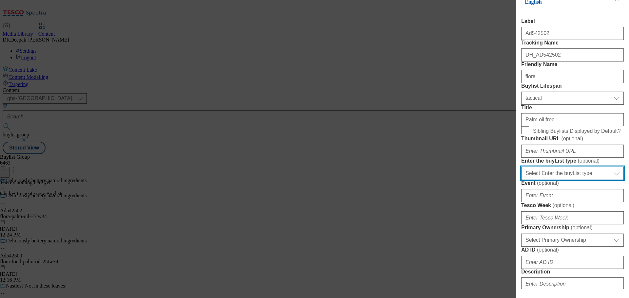
click at [551, 180] on select "Select Enter the buyList type event supplier funded long term >4 weeks supplier…" at bounding box center [572, 173] width 102 height 13
select select "supplier funded short term 1-3 weeks"
click at [521, 180] on select "Select Enter the buyList type event supplier funded long term >4 weeks supplier…" at bounding box center [572, 173] width 102 height 13
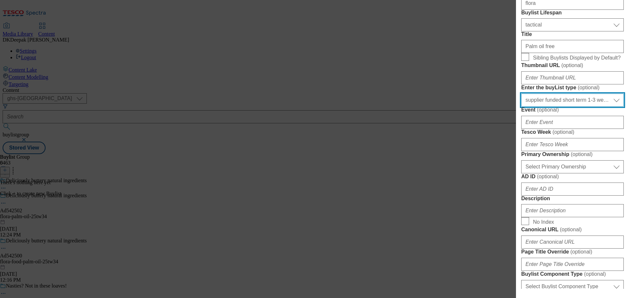
scroll to position [196, 0]
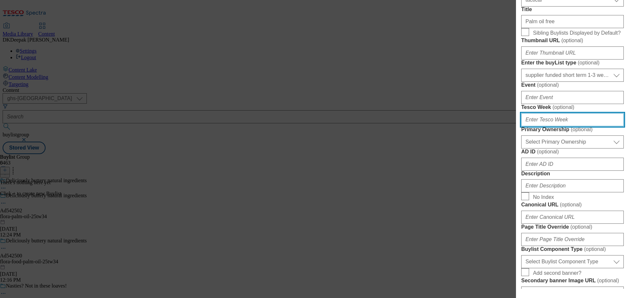
click at [545, 126] on input "Tesco Week ( optional )" at bounding box center [572, 119] width 102 height 13
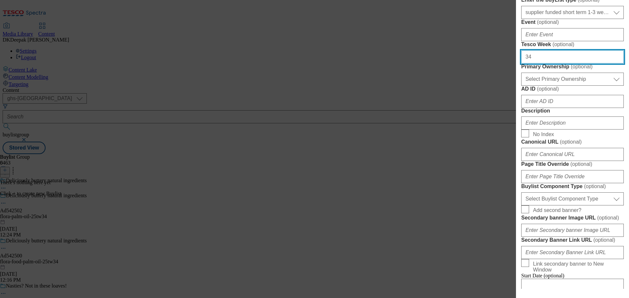
scroll to position [262, 0]
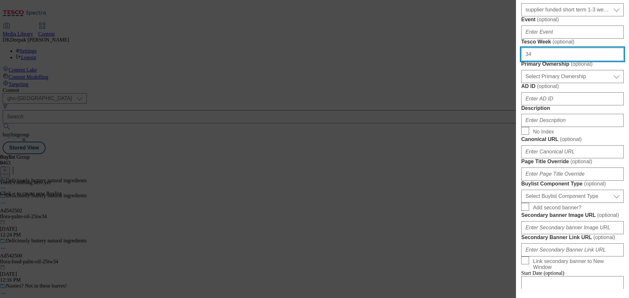
type input "34"
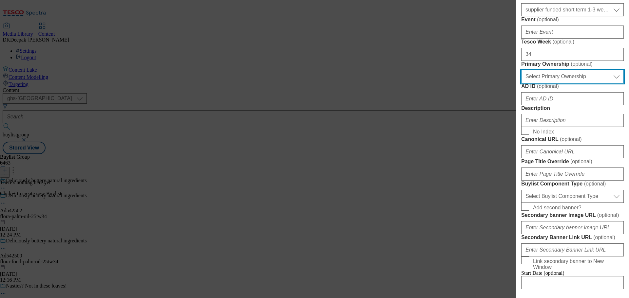
click at [549, 83] on select "Select Primary Ownership tesco dunnhumby" at bounding box center [572, 76] width 102 height 13
select select "dunnhumby"
click at [521, 83] on select "Select Primary Ownership tesco dunnhumby" at bounding box center [572, 76] width 102 height 13
click at [438, 120] on div "Add new Buylist Locale Select locale English Welsh Tags Select Tags fnf marketp…" at bounding box center [314, 149] width 629 height 298
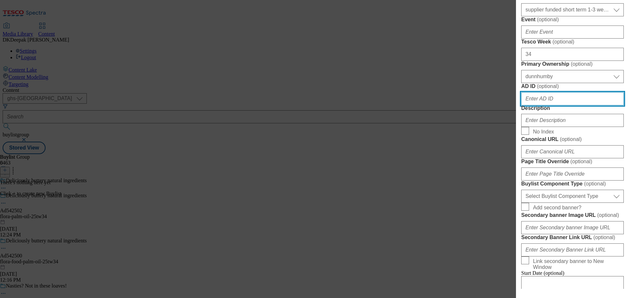
click at [548, 105] on input "AD ID ( optional )" at bounding box center [572, 98] width 102 height 13
paste input "Ad542502"
drag, startPoint x: 528, startPoint y: 216, endPoint x: 512, endPoint y: 214, distance: 16.8
click at [512, 214] on div "Add new Buylist Locale Select locale English Welsh Tags Select Tags fnf marketp…" at bounding box center [314, 149] width 629 height 298
type input "542502"
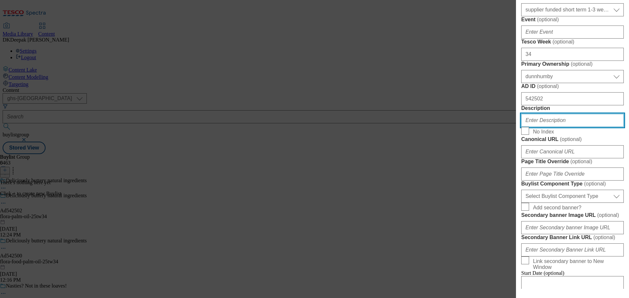
click at [551, 127] on input "Description" at bounding box center [572, 120] width 102 height 13
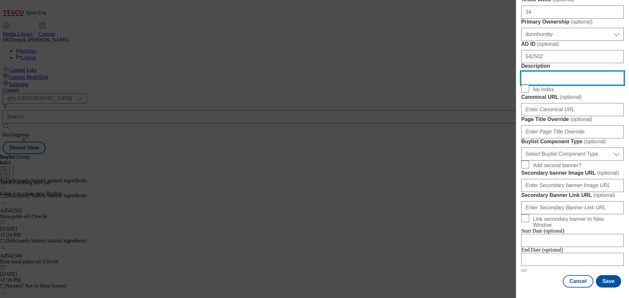
scroll to position [458, 0]
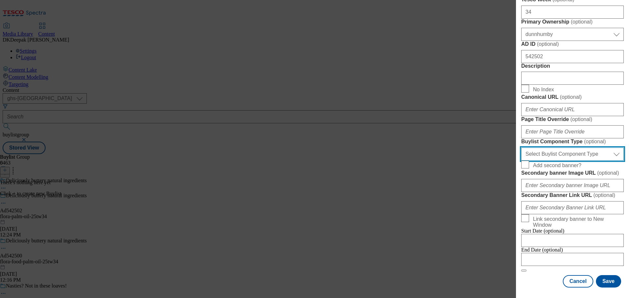
click at [550, 161] on select "Select Buylist Component Type Banner Competition Header Meal" at bounding box center [572, 154] width 102 height 13
select select "Banner"
click at [521, 161] on select "Select Buylist Component Type Banner Competition Header Meal" at bounding box center [572, 154] width 102 height 13
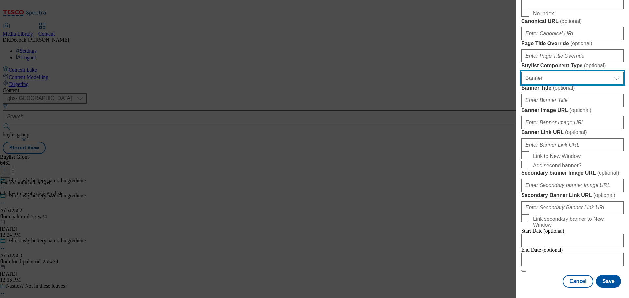
scroll to position [660, 0]
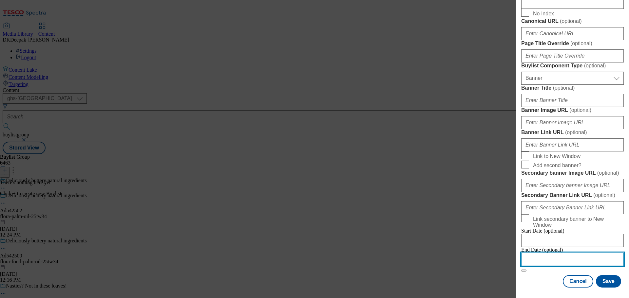
click at [549, 255] on input "Modal" at bounding box center [572, 259] width 102 height 13
select select "2025"
select select "October"
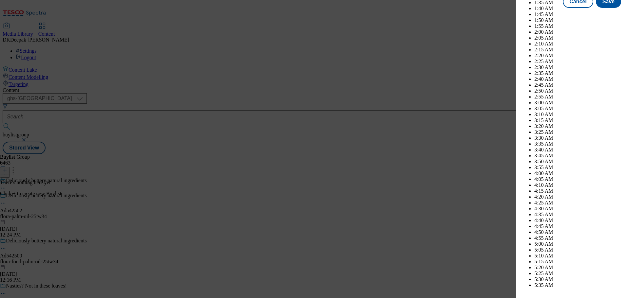
scroll to position [1799, 0]
select select "2026"
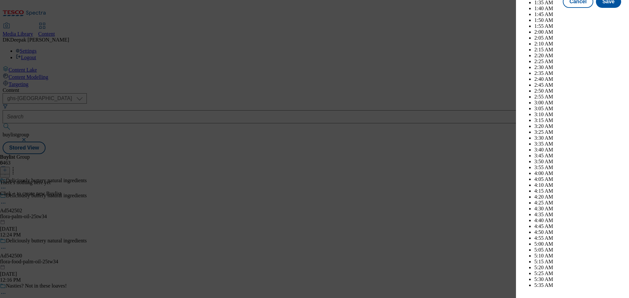
select select "January"
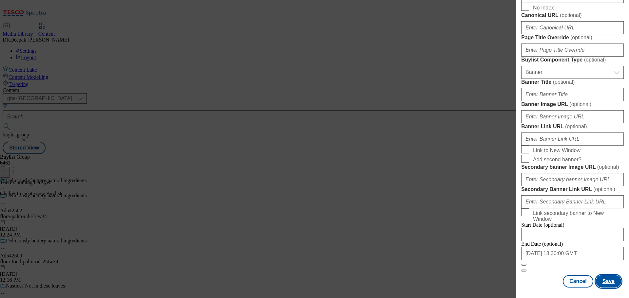
click at [606, 283] on button "Save" at bounding box center [608, 281] width 25 height 12
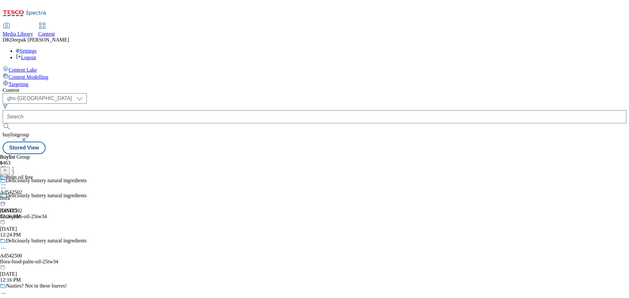
click at [33, 195] on div "flora" at bounding box center [16, 198] width 33 height 6
click at [7, 168] on icon at bounding box center [5, 170] width 5 height 5
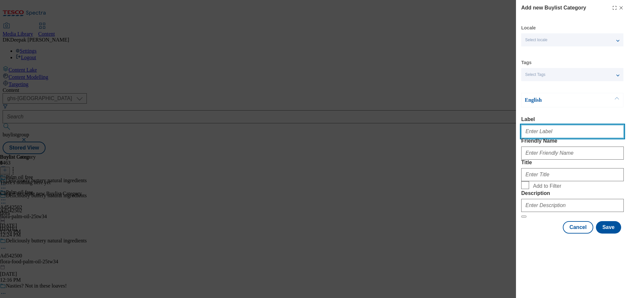
click at [559, 131] on input "Label" at bounding box center [572, 131] width 102 height 13
paste input "Ad542502"
type input "Ad542502"
drag, startPoint x: 470, startPoint y: 106, endPoint x: 473, endPoint y: 110, distance: 4.5
click at [470, 106] on div "Add new Buylist Category Locale Select locale English Welsh Tags Select Tags fn…" at bounding box center [314, 149] width 629 height 298
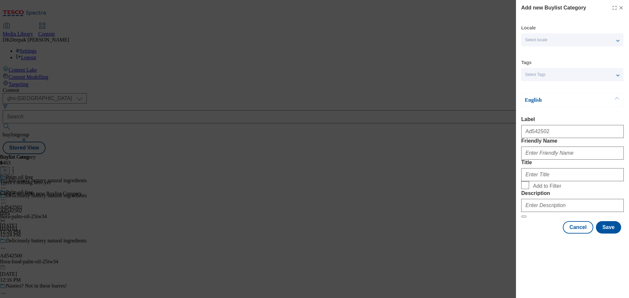
click at [467, 124] on div "Add new Buylist Category Locale Select locale English Welsh Tags Select Tags fn…" at bounding box center [314, 149] width 629 height 298
click at [551, 160] on input "Friendly Name" at bounding box center [572, 153] width 102 height 13
paste input "Ad542502"
drag, startPoint x: 547, startPoint y: 169, endPoint x: 515, endPoint y: 165, distance: 32.6
click at [515, 165] on div "Add new Buylist Category Locale Select locale English Welsh Tags Select Tags fn…" at bounding box center [314, 149] width 629 height 298
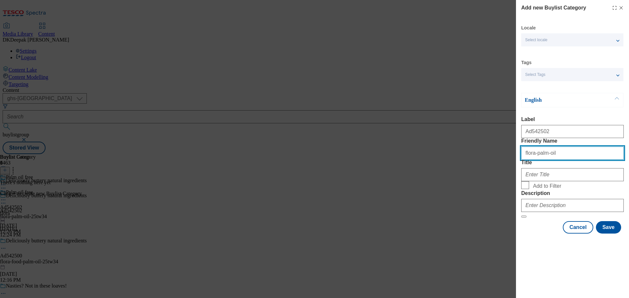
type input "flora-palm-oil"
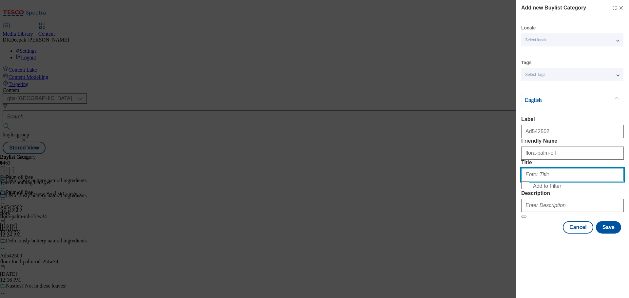
click at [557, 181] on input "Title" at bounding box center [572, 174] width 102 height 13
type input "Flora Food"
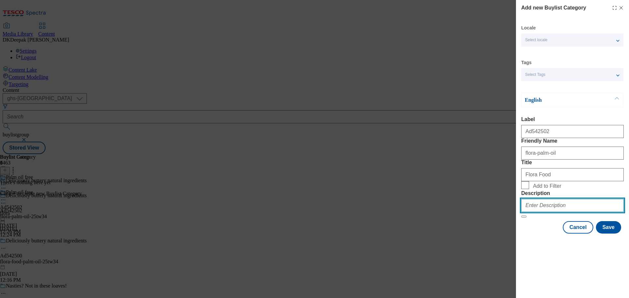
click at [551, 212] on input "Description" at bounding box center [572, 205] width 102 height 13
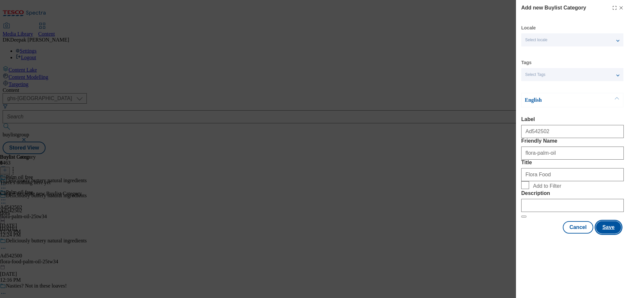
click at [611, 234] on button "Save" at bounding box center [608, 227] width 25 height 12
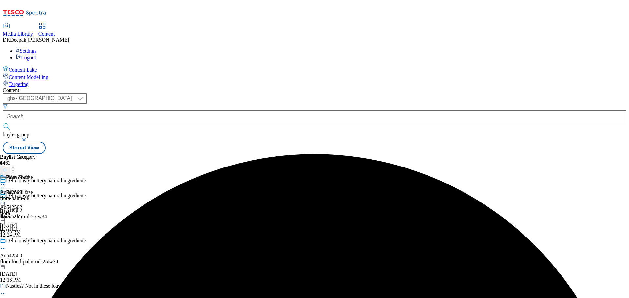
click at [36, 195] on div "flora-palm-oil" at bounding box center [18, 198] width 36 height 6
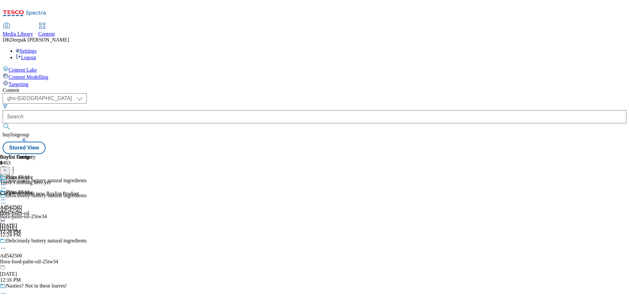
click at [7, 168] on icon at bounding box center [5, 170] width 5 height 5
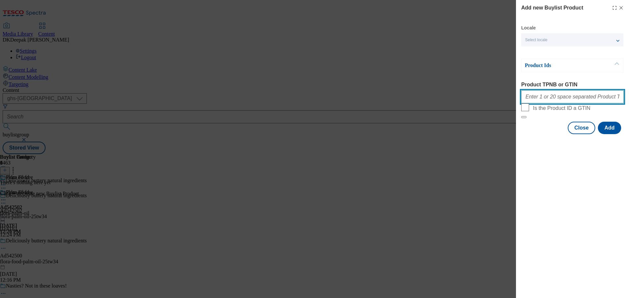
click at [543, 97] on input "Product TPNB or GTIN" at bounding box center [572, 96] width 102 height 13
paste input "86460971, 86460971"
type input "86460971, 86460971"
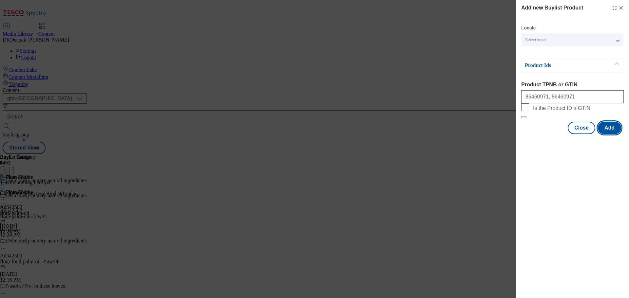
click at [607, 134] on button "Add" at bounding box center [609, 128] width 23 height 12
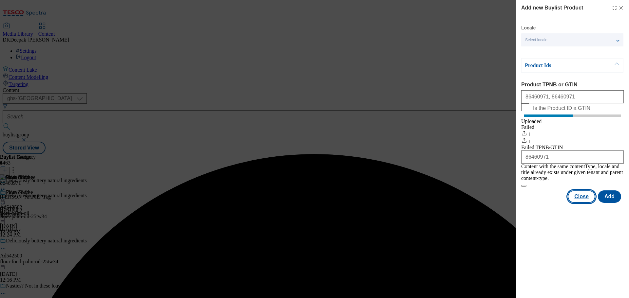
click at [579, 200] on button "Close" at bounding box center [581, 197] width 28 height 12
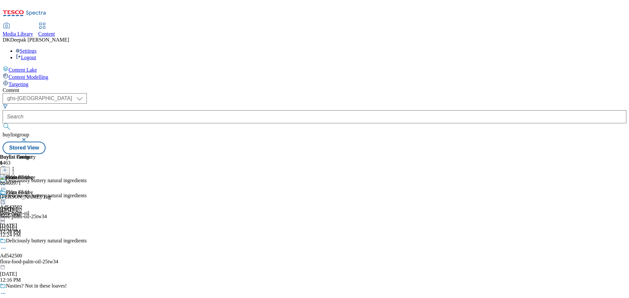
click at [7, 197] on icon at bounding box center [3, 200] width 7 height 7
click at [36, 242] on span "Preview" at bounding box center [27, 244] width 15 height 5
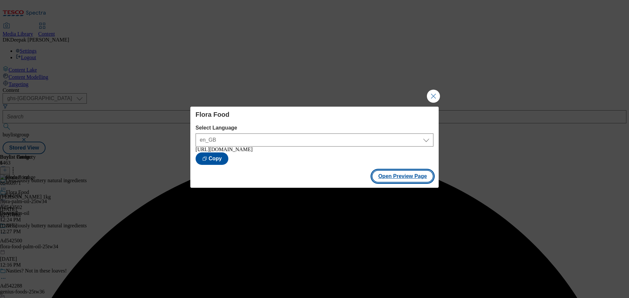
click at [395, 182] on button "Open Preview Page" at bounding box center [403, 176] width 62 height 12
click at [433, 90] on button "Close Modal" at bounding box center [433, 96] width 13 height 13
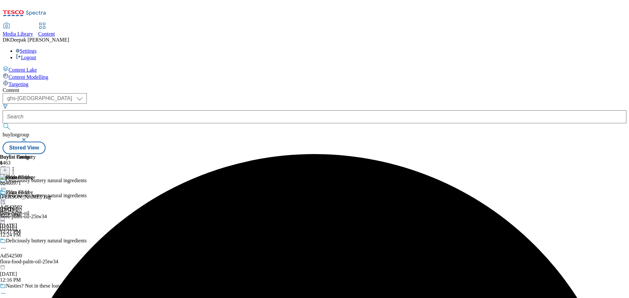
click at [7, 197] on icon at bounding box center [3, 200] width 7 height 7
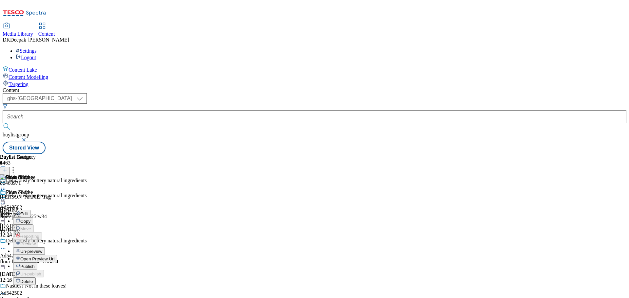
click at [30, 210] on button "Edit" at bounding box center [21, 214] width 17 height 8
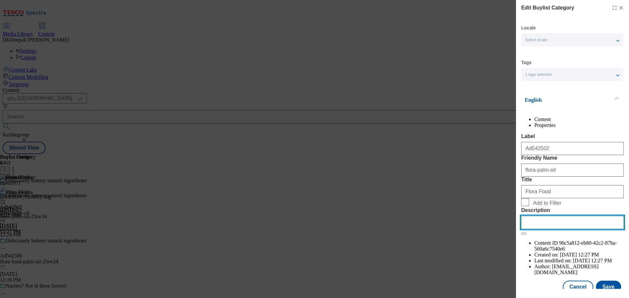
click at [548, 229] on input "Description" at bounding box center [572, 222] width 102 height 13
paste input "Flora Buttery Spread with Natural Ingredients 1KG"
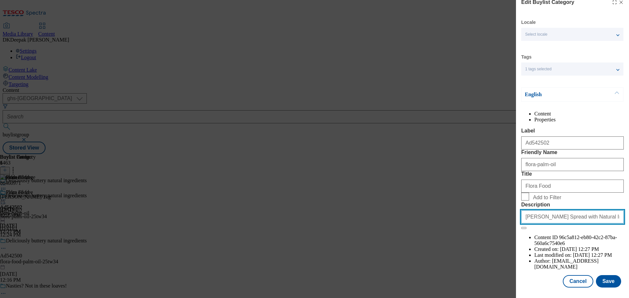
scroll to position [24, 0]
type input "Flora Buttery Spread with Natural Ingredients 1KG"
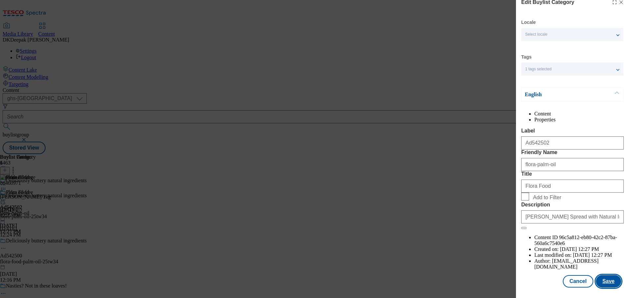
click at [601, 280] on button "Save" at bounding box center [608, 281] width 25 height 12
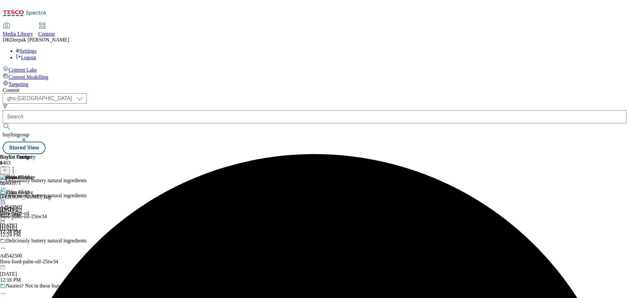
click at [7, 197] on icon at bounding box center [3, 200] width 7 height 7
click at [30, 210] on button "Edit" at bounding box center [21, 214] width 17 height 8
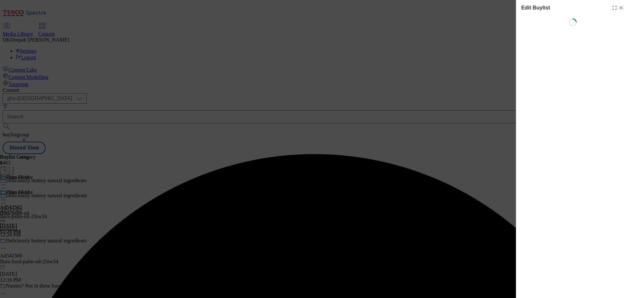
select select "tactical"
select select "supplier funded short term 1-3 weeks"
select select "dunnhumby"
select select "Banner"
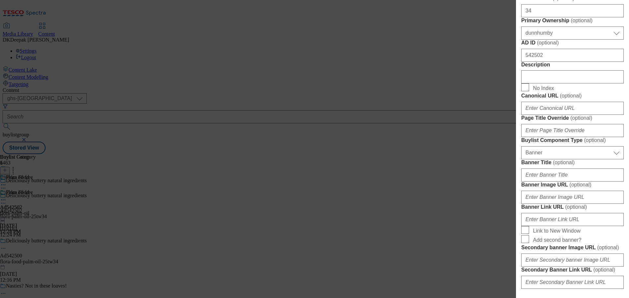
scroll to position [360, 0]
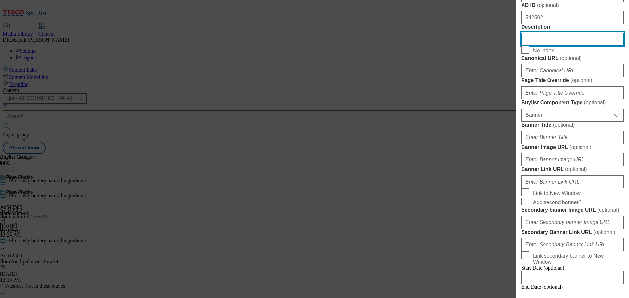
click at [539, 46] on input "Description" at bounding box center [572, 39] width 102 height 13
paste input "Flora Buttery Spread with Natural Ingredients 1KG"
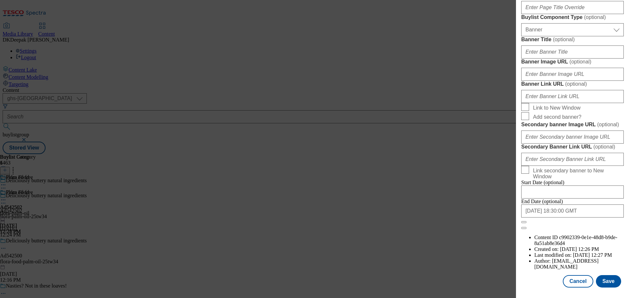
scroll to position [689, 0]
type input "Flora Buttery Spread with Natural Ingredients 1KG"
click at [604, 282] on button "Save" at bounding box center [608, 281] width 25 height 12
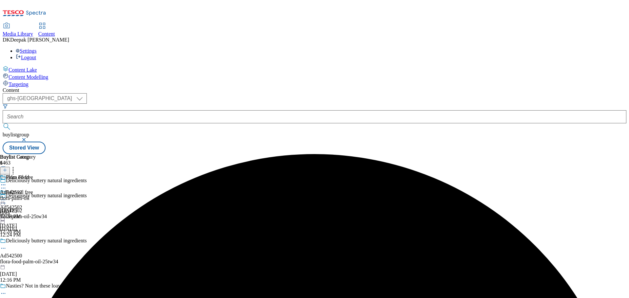
click at [7, 200] on icon at bounding box center [3, 203] width 7 height 7
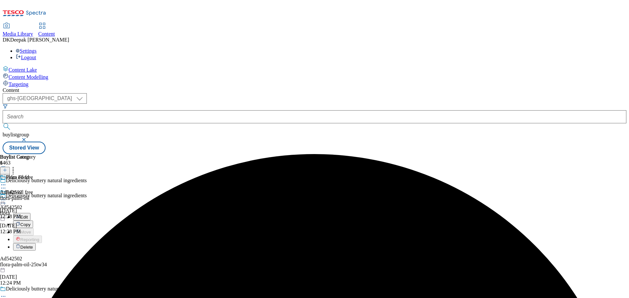
click at [28, 215] on span "Edit" at bounding box center [24, 217] width 8 height 5
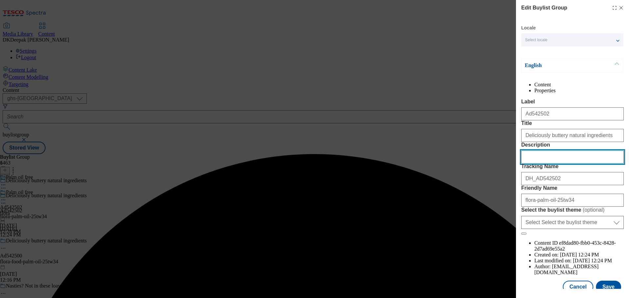
click at [541, 164] on input "Description" at bounding box center [572, 157] width 102 height 13
paste input "Flora Buttery Spread with Natural Ingredients 1KG"
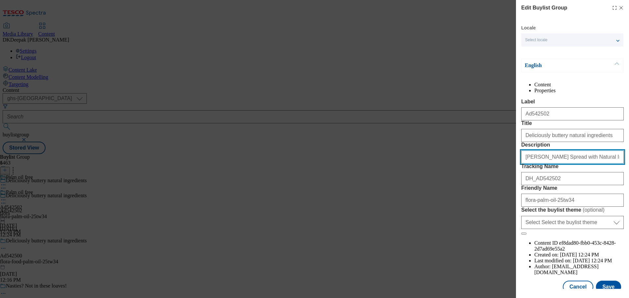
scroll to position [36, 0]
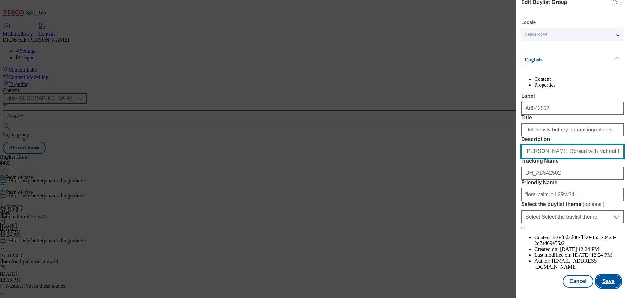
type input "Flora Buttery Spread with Natural Ingredients 1KG"
click at [603, 279] on button "Save" at bounding box center [608, 281] width 25 height 12
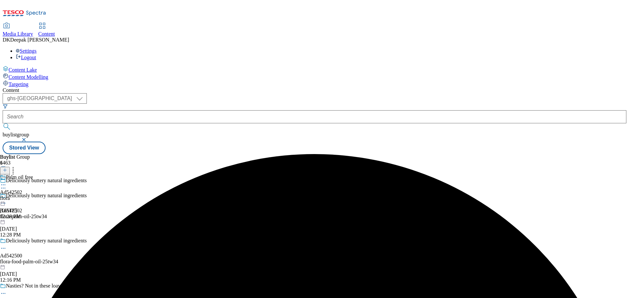
click at [33, 175] on div "Palm oil free Ad542502 flora Oct 8, 2025 12:28 PM" at bounding box center [16, 197] width 33 height 45
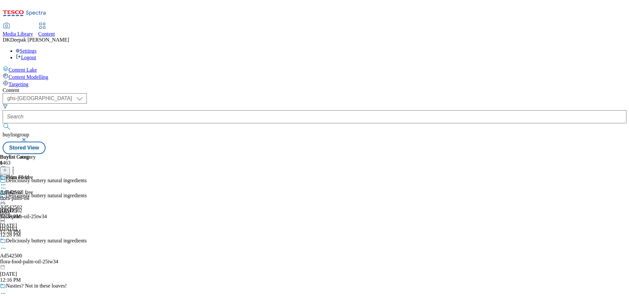
click at [36, 175] on div "Flora Food Ad542502 flora-palm-oil Oct 8, 2025 12:28 PM" at bounding box center [18, 197] width 36 height 45
click at [2, 200] on circle at bounding box center [1, 200] width 1 height 1
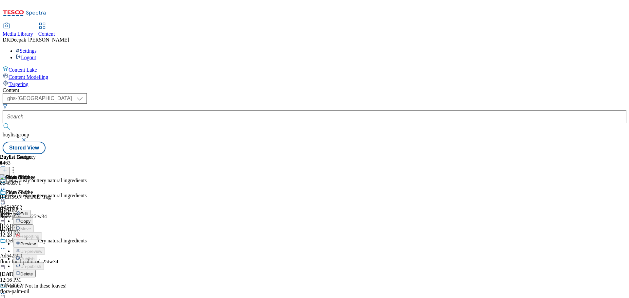
click at [30, 210] on button "Edit" at bounding box center [21, 214] width 17 height 8
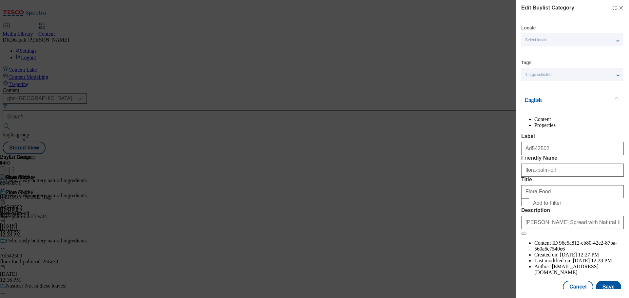
scroll to position [24, 0]
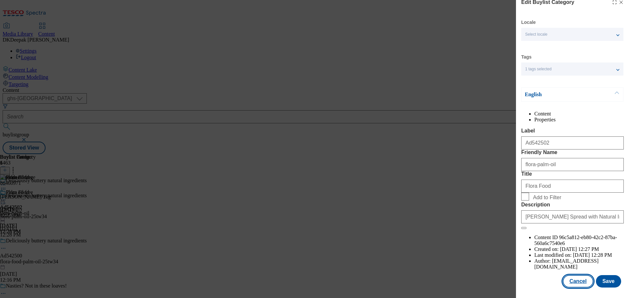
click at [573, 282] on button "Cancel" at bounding box center [577, 281] width 30 height 12
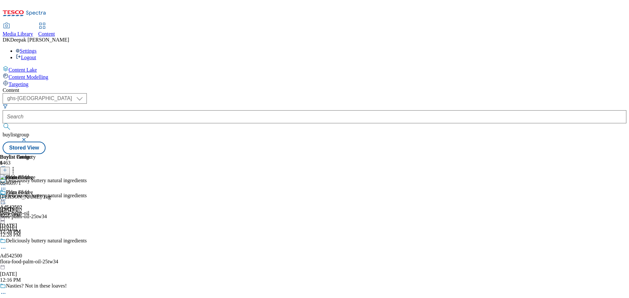
scroll to position [0, 0]
